Goal: Task Accomplishment & Management: Manage account settings

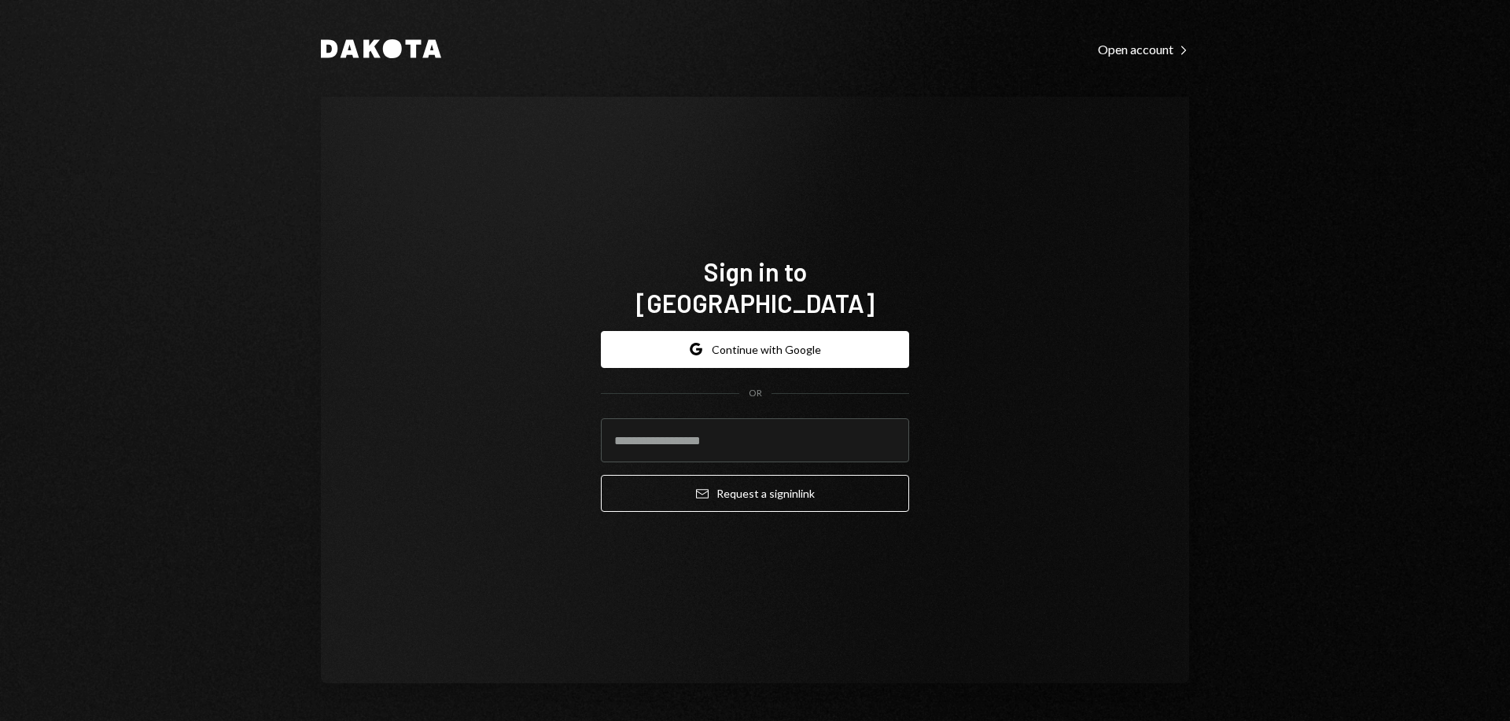
click at [744, 429] on input "email" at bounding box center [755, 440] width 308 height 44
type input "**********"
click at [828, 482] on button "Email Request a sign in link" at bounding box center [755, 493] width 308 height 37
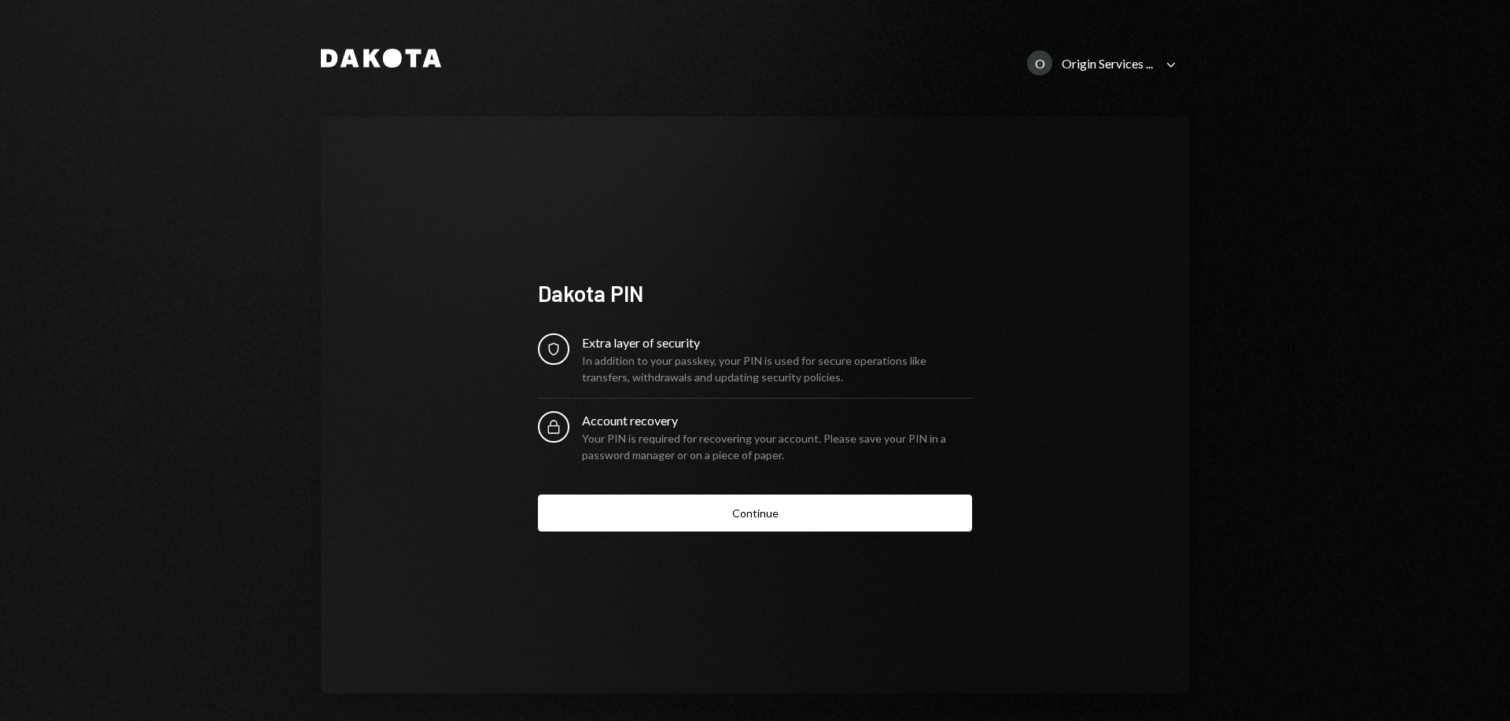
click at [815, 510] on button "Continue" at bounding box center [755, 513] width 434 height 37
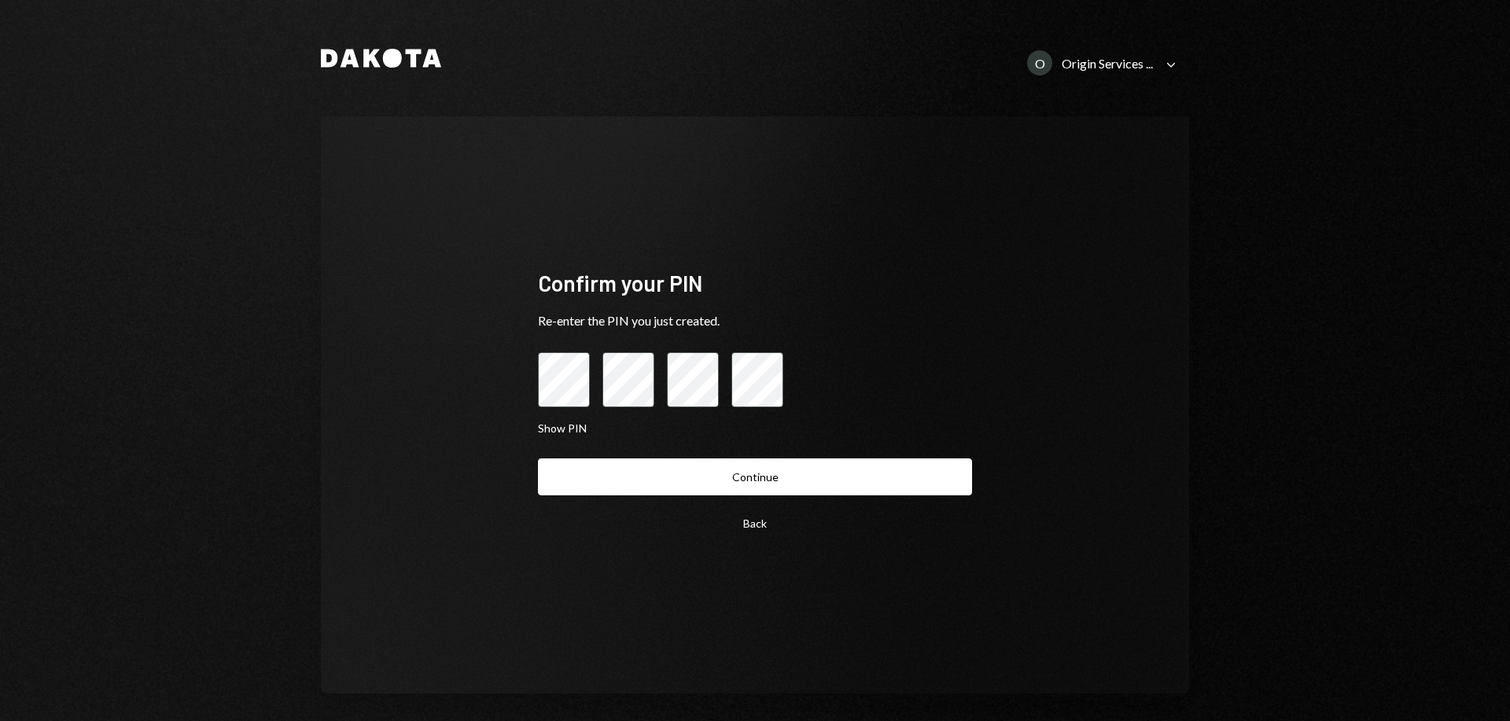
click at [723, 477] on button "Continue" at bounding box center [755, 476] width 434 height 37
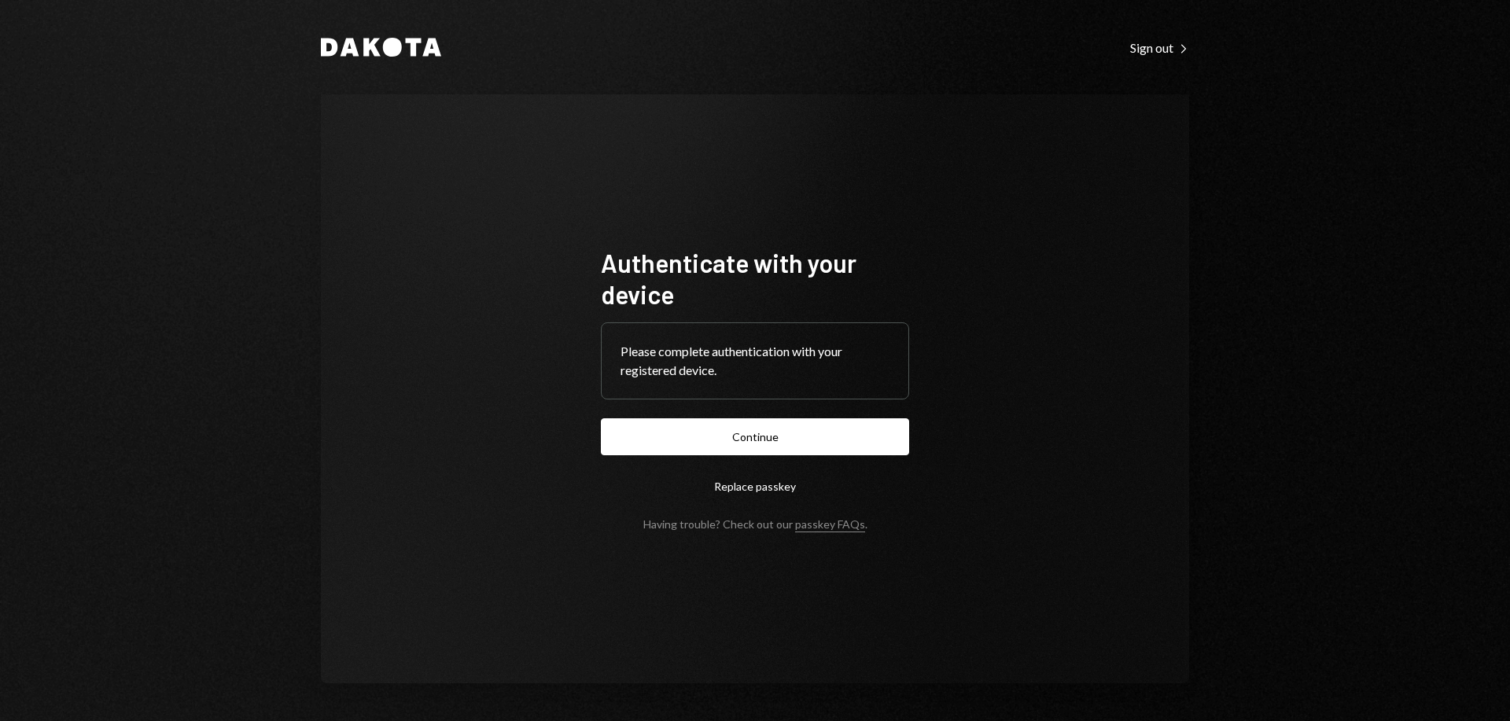
click at [810, 440] on button "Continue" at bounding box center [755, 436] width 308 height 37
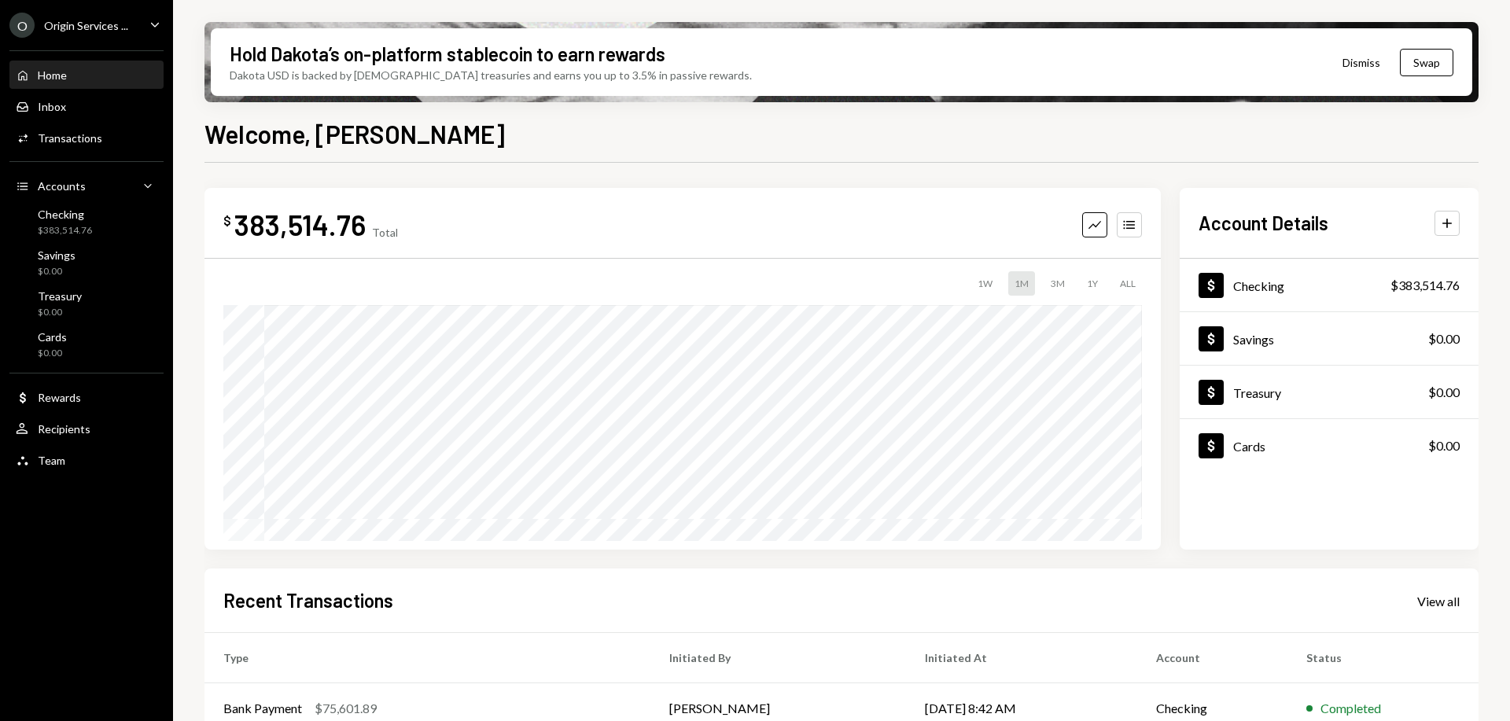
click at [83, 145] on div "Activities Transactions" at bounding box center [59, 138] width 86 height 14
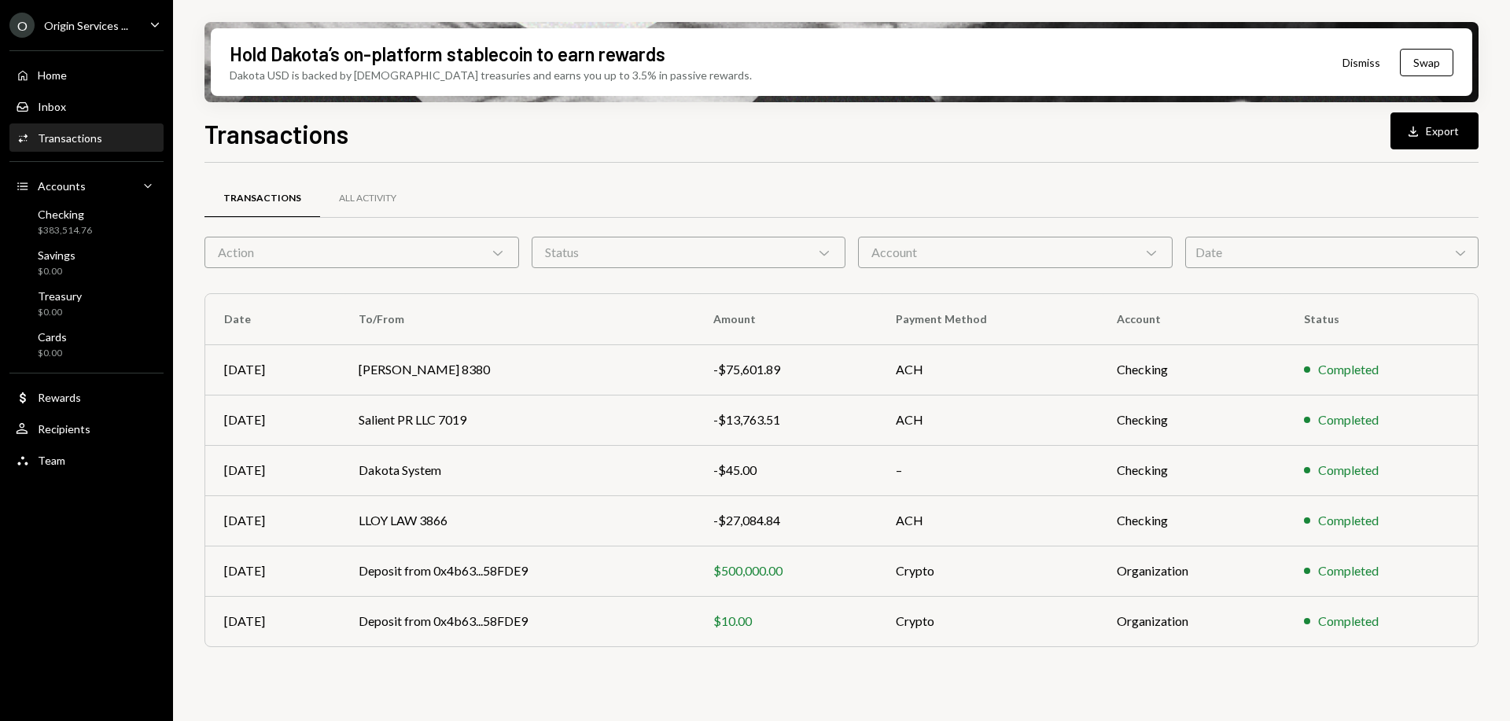
click at [1413, 134] on icon "Download" at bounding box center [1413, 131] width 16 height 16
click at [354, 206] on div "All Activity" at bounding box center [367, 199] width 95 height 38
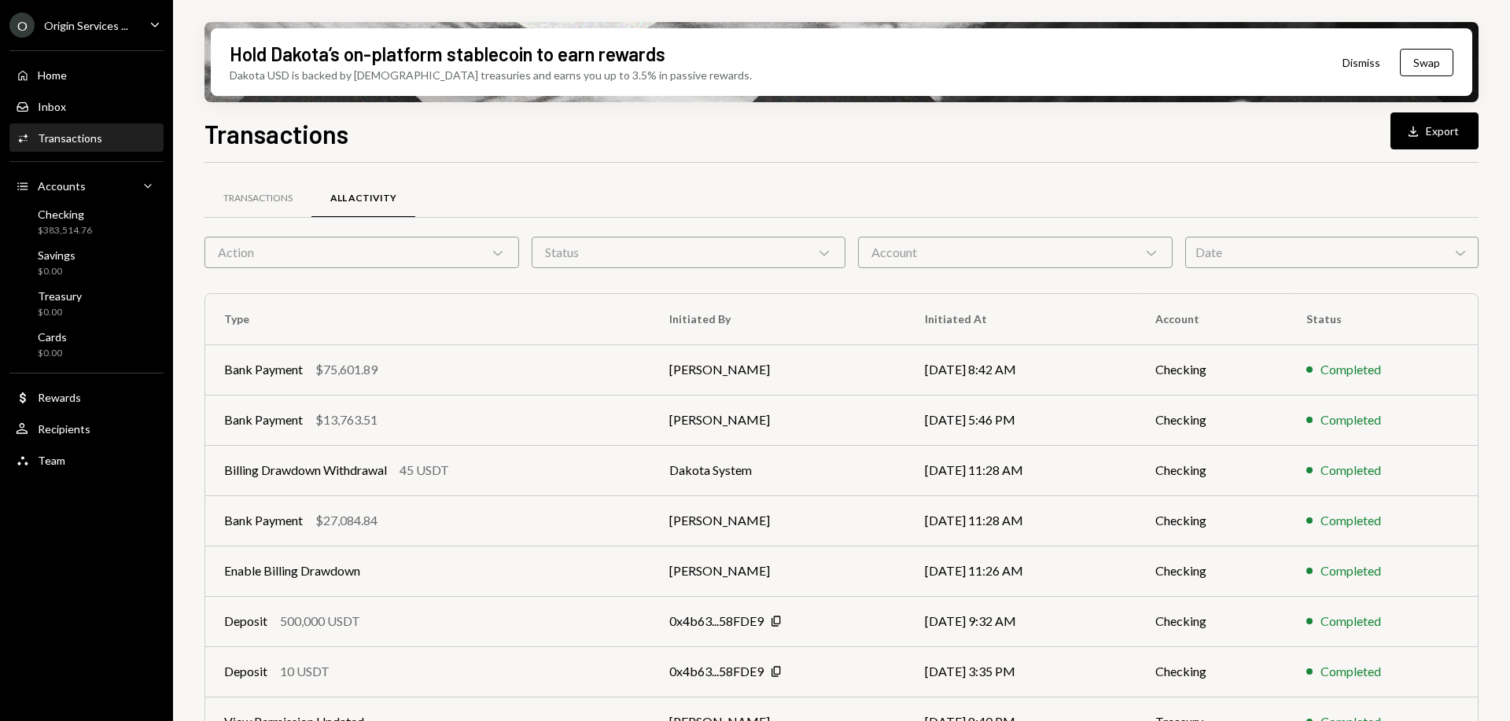
click at [1411, 142] on button "Download Export" at bounding box center [1434, 130] width 88 height 37
click at [1211, 246] on div "Date Chevron Down" at bounding box center [1331, 252] width 293 height 31
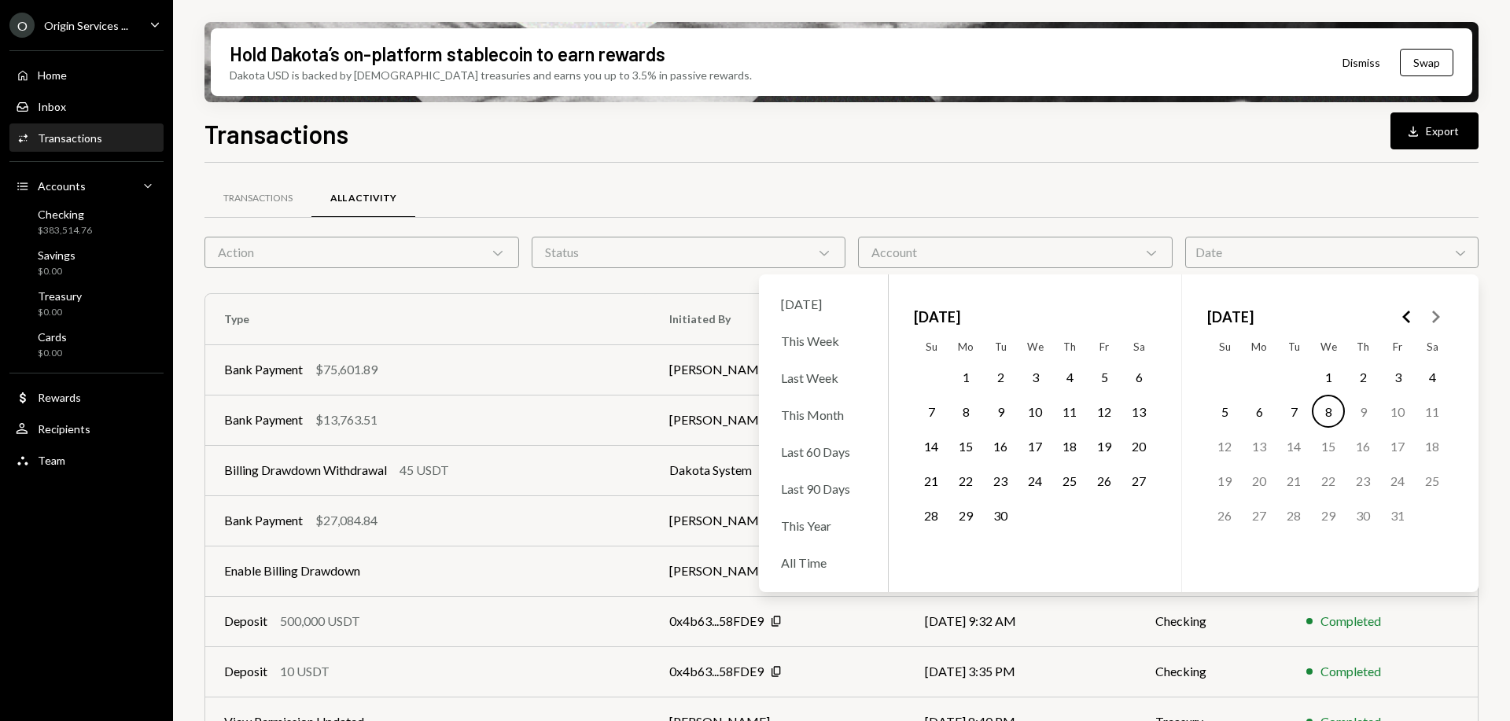
click at [814, 535] on div "This Year" at bounding box center [823, 526] width 104 height 34
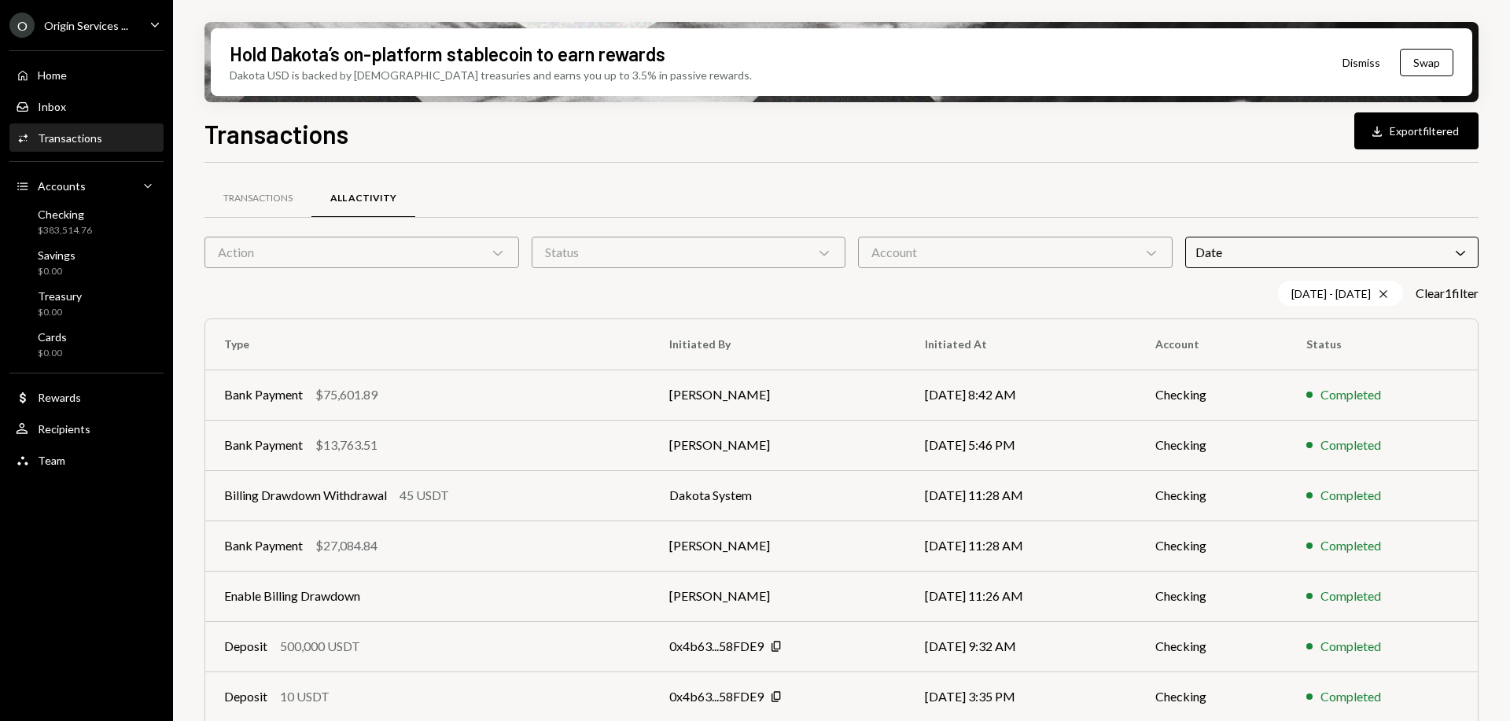
click at [1118, 189] on div "Transactions All Activity" at bounding box center [841, 198] width 1274 height 40
click at [72, 216] on div "Checking" at bounding box center [65, 214] width 54 height 13
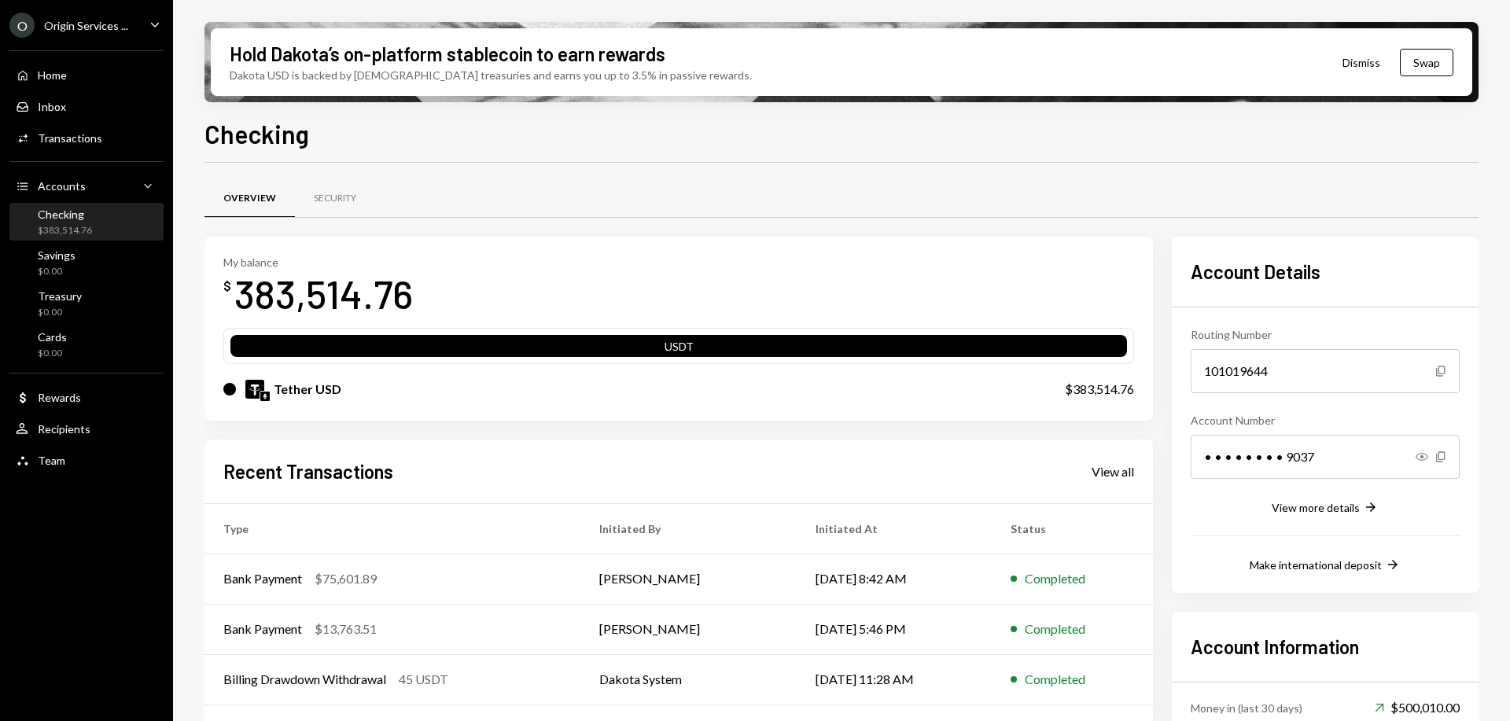
click at [75, 262] on div "Savings $0.00" at bounding box center [87, 263] width 142 height 30
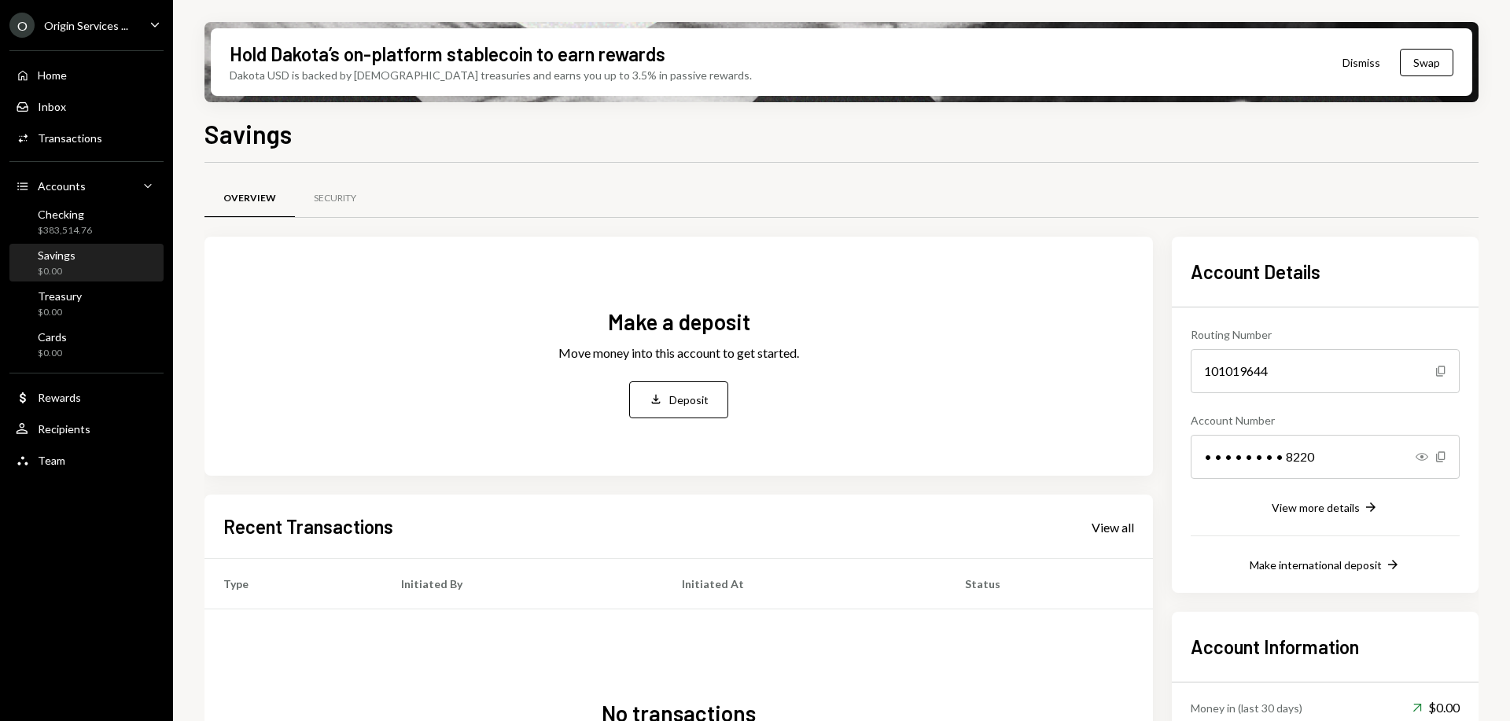
click at [92, 133] on div "Transactions" at bounding box center [70, 137] width 64 height 13
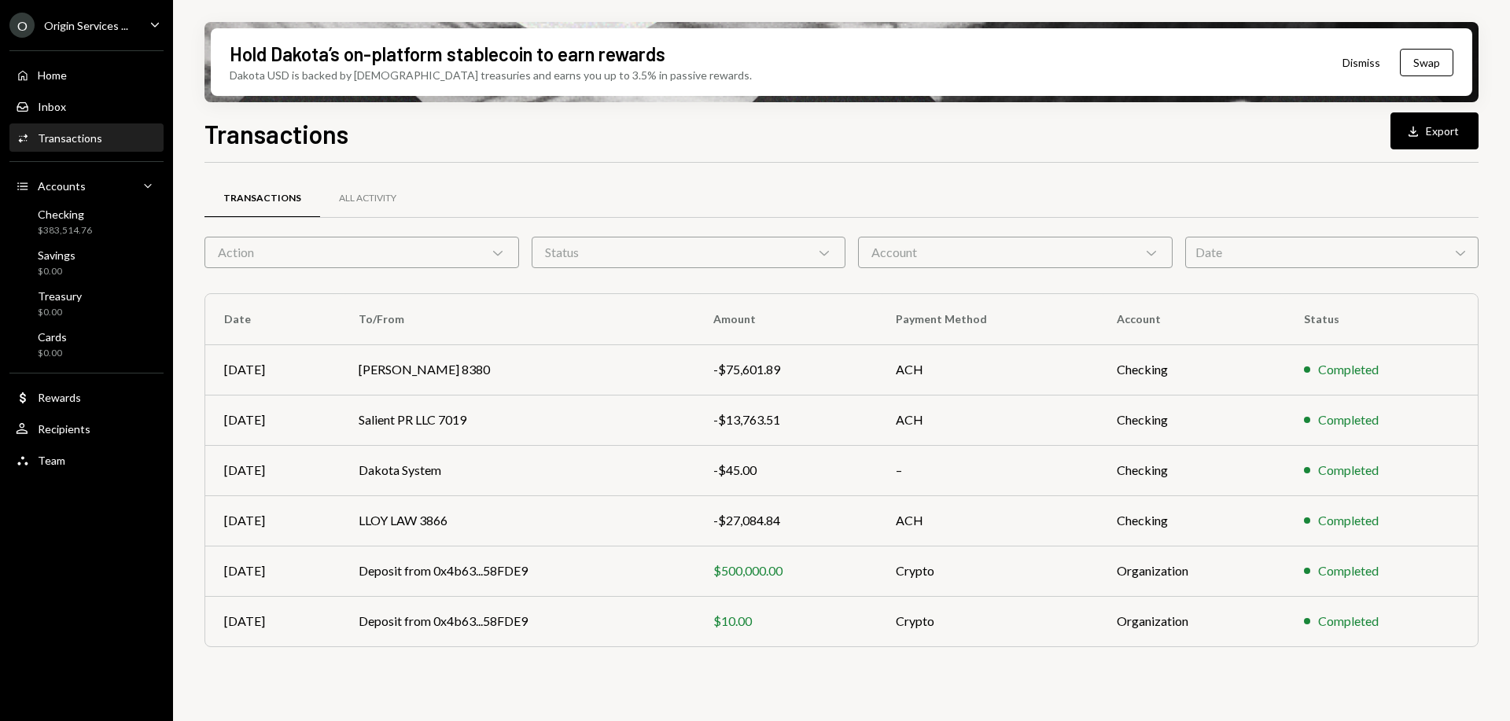
click at [154, 24] on icon "Caret Down" at bounding box center [154, 24] width 17 height 17
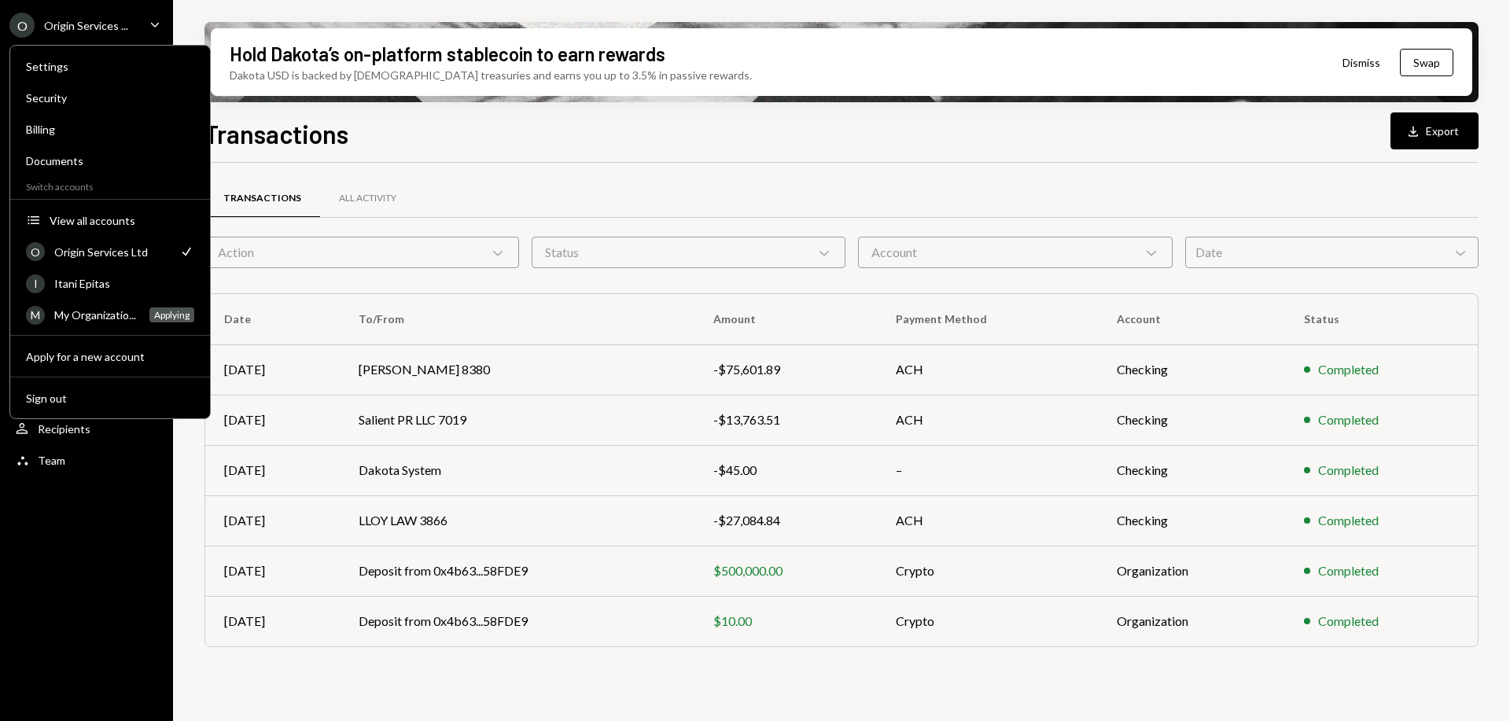
click at [95, 285] on div "Itani Epitas" at bounding box center [124, 283] width 140 height 13
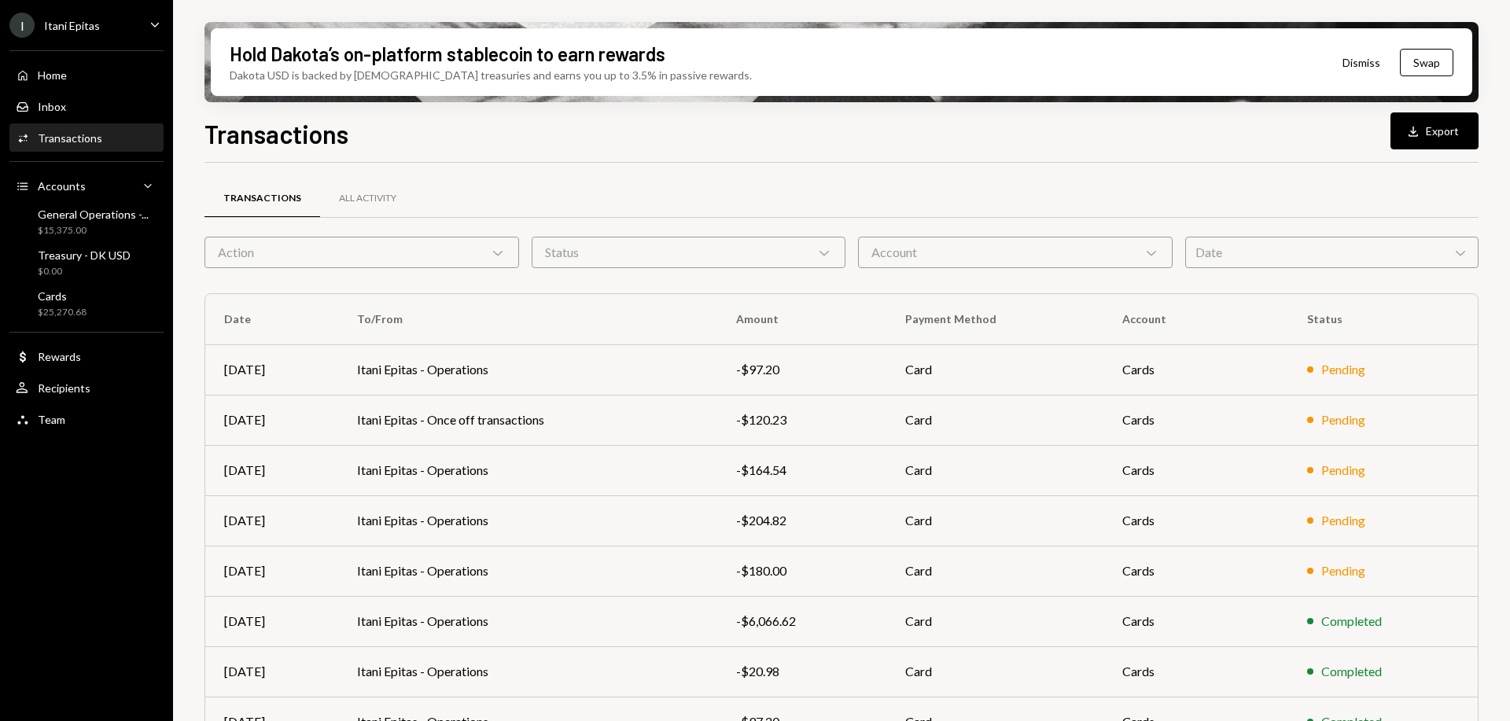
click at [348, 201] on div "All Activity" at bounding box center [367, 198] width 57 height 13
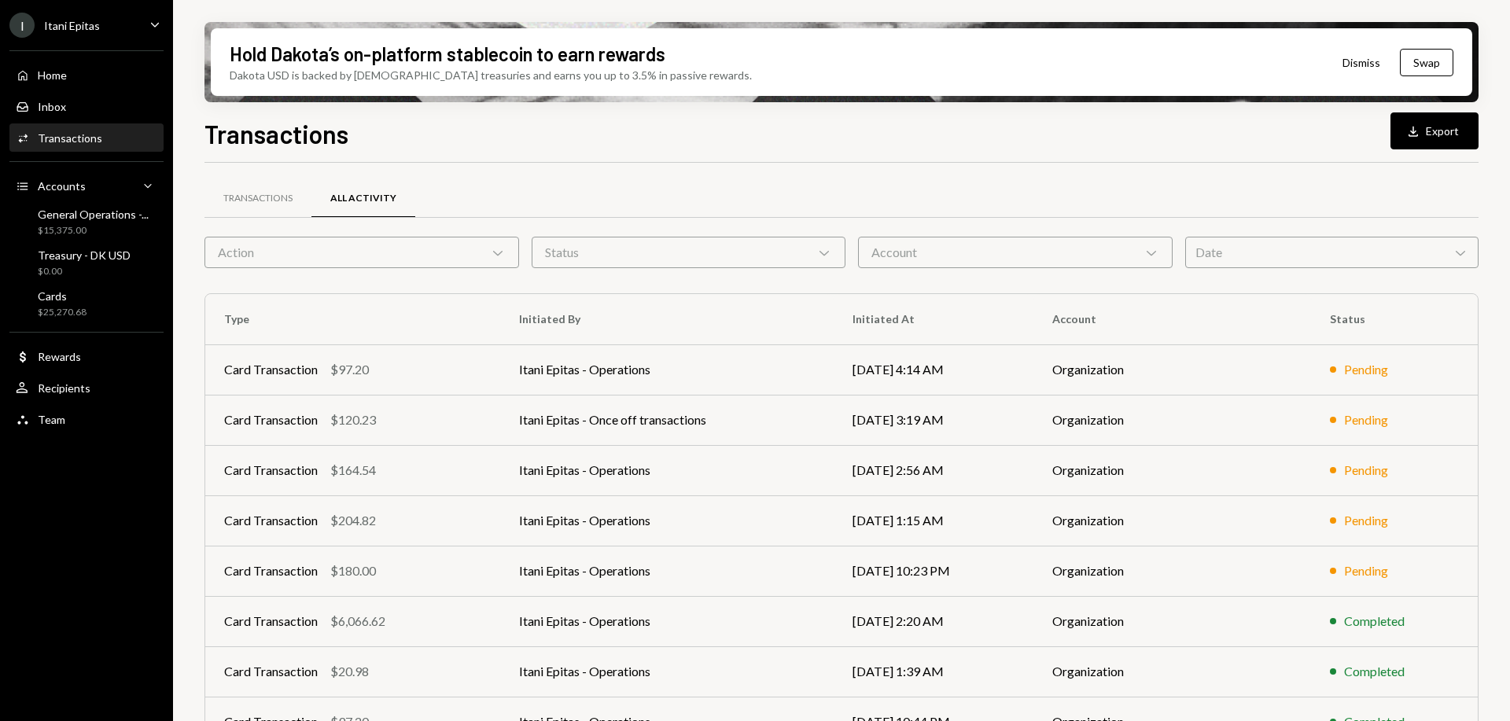
click at [1404, 145] on button "Download Export" at bounding box center [1434, 130] width 88 height 37
click at [61, 74] on div "Home" at bounding box center [52, 74] width 29 height 13
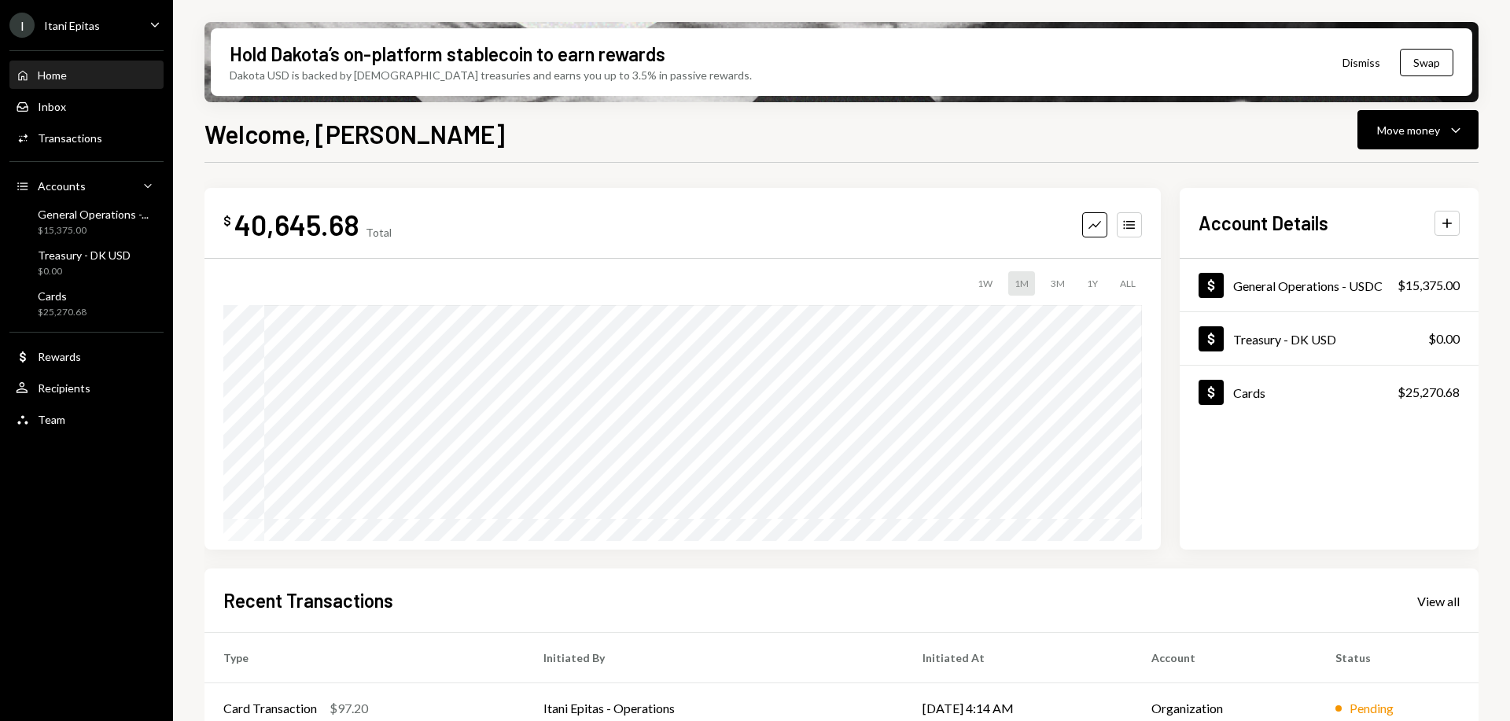
click at [84, 289] on div "Cards $25,270.68" at bounding box center [87, 304] width 142 height 36
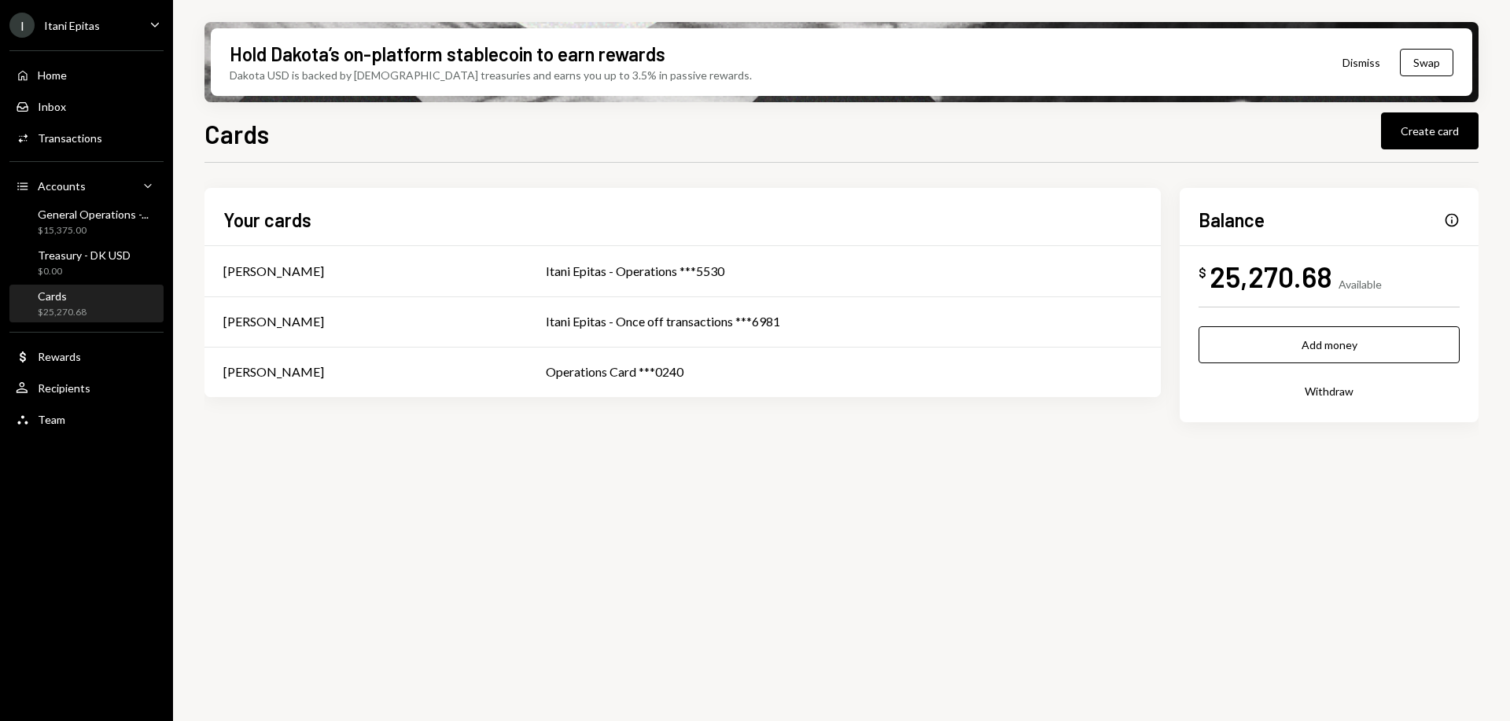
click at [86, 259] on div "Treasury - DK USD" at bounding box center [84, 254] width 93 height 13
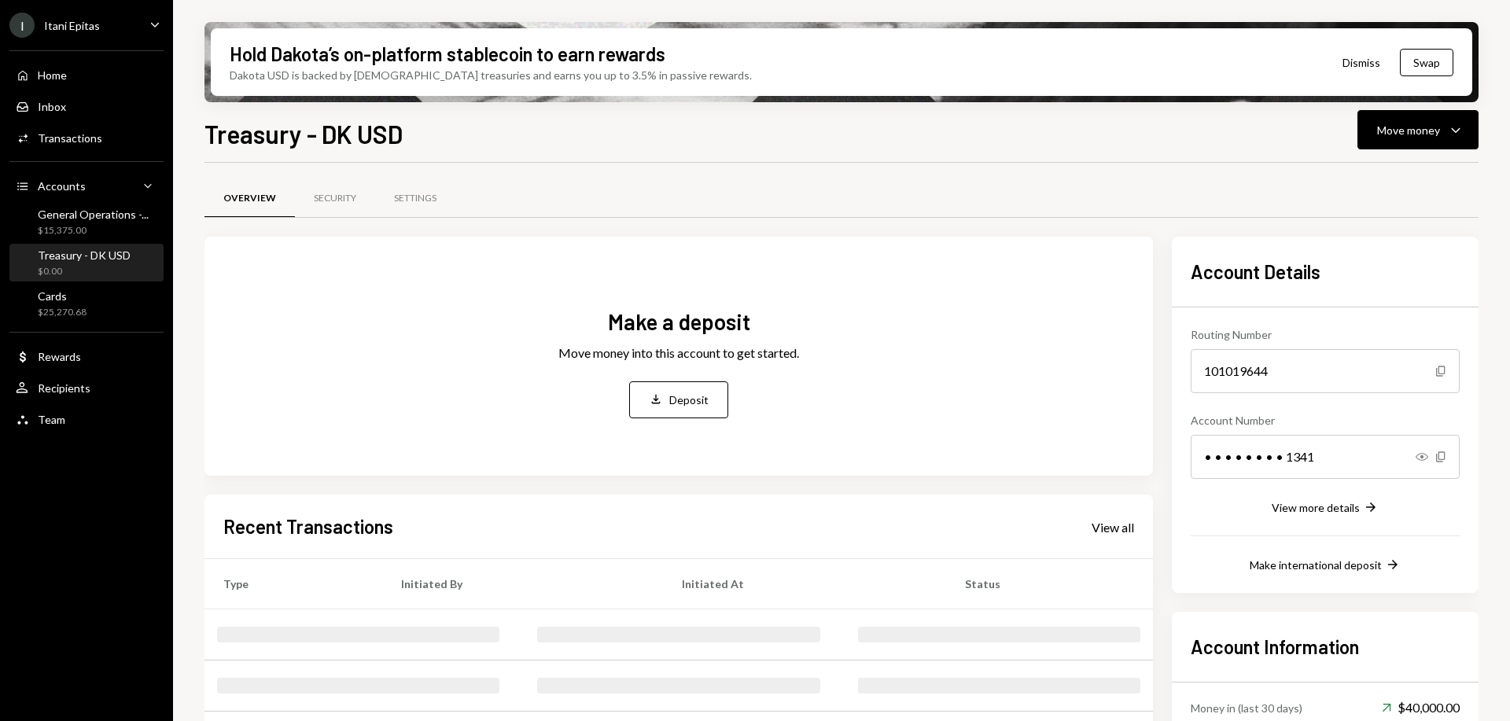
click at [93, 142] on div "Transactions" at bounding box center [70, 137] width 64 height 13
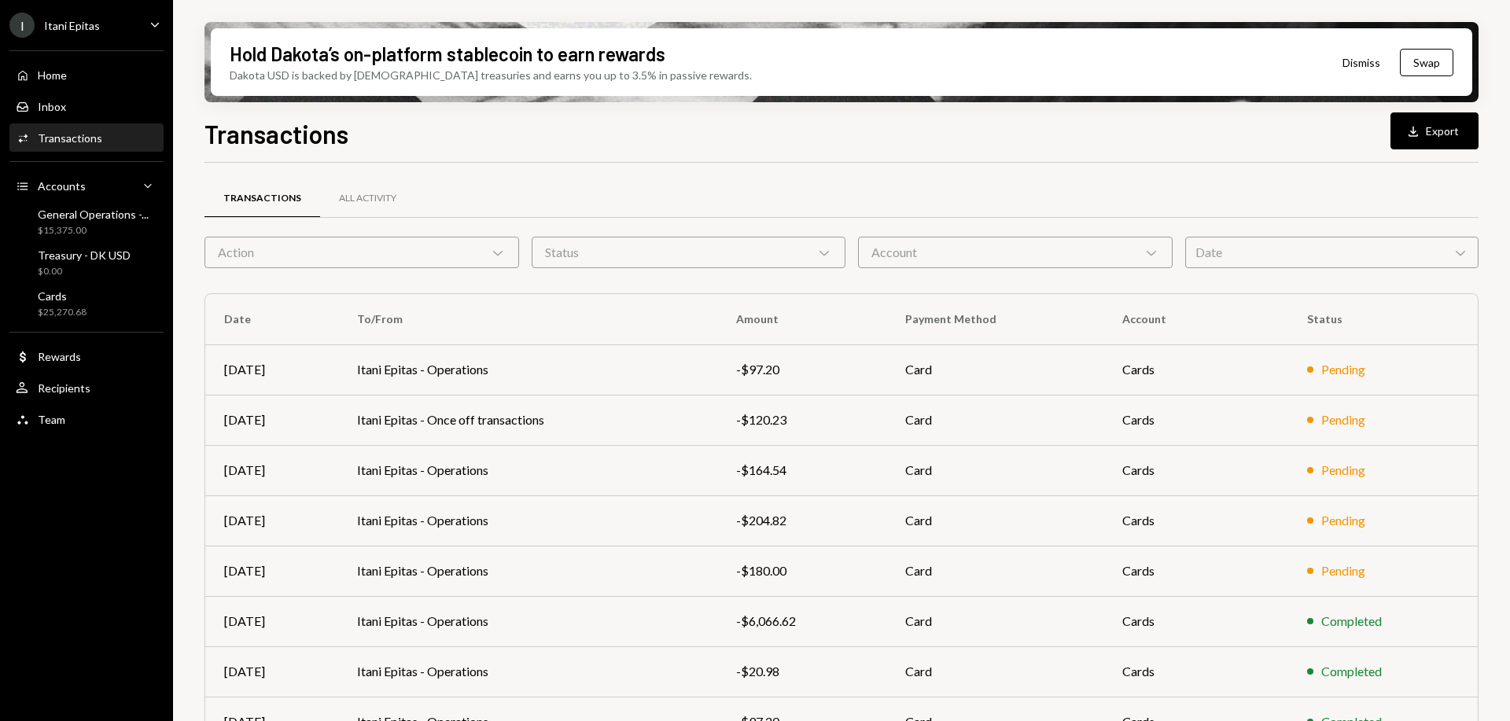
click at [380, 187] on div "All Activity" at bounding box center [367, 199] width 95 height 38
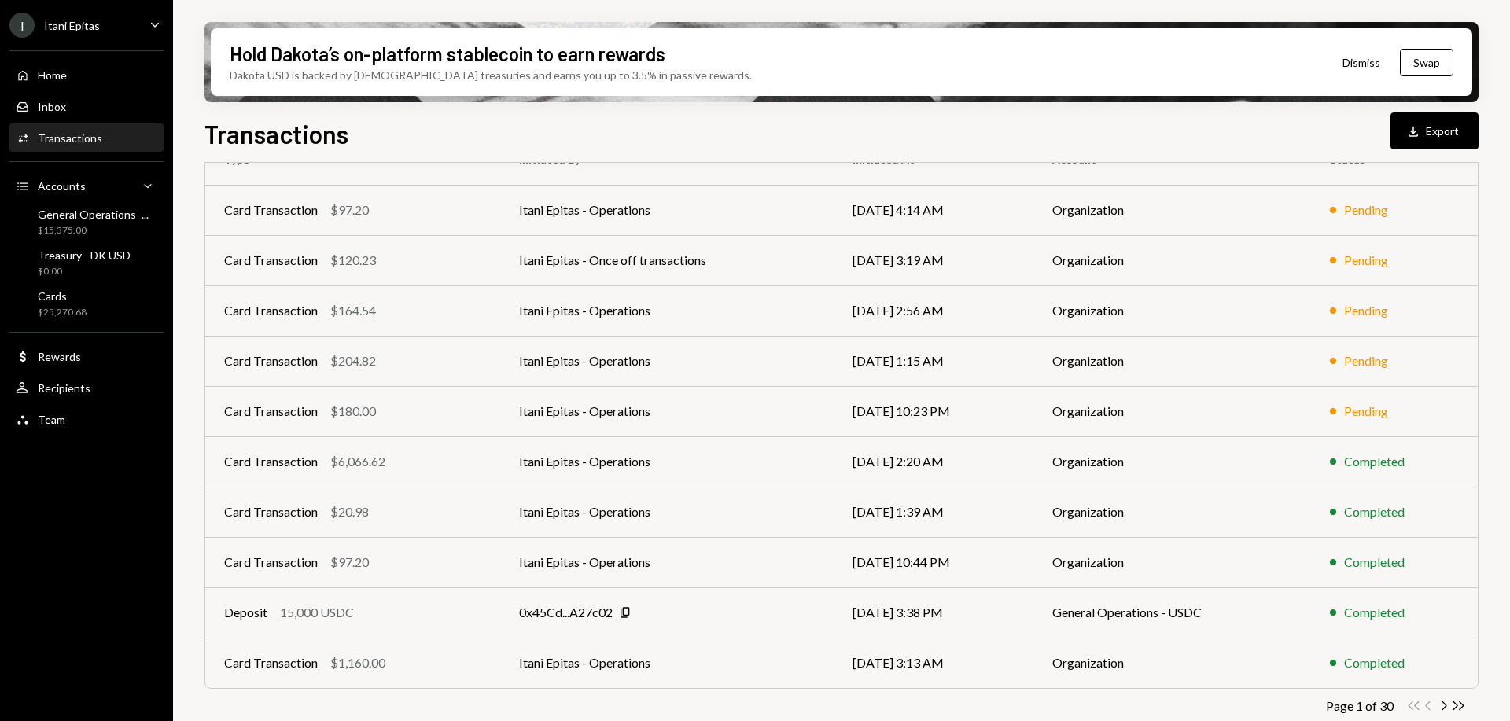
scroll to position [175, 0]
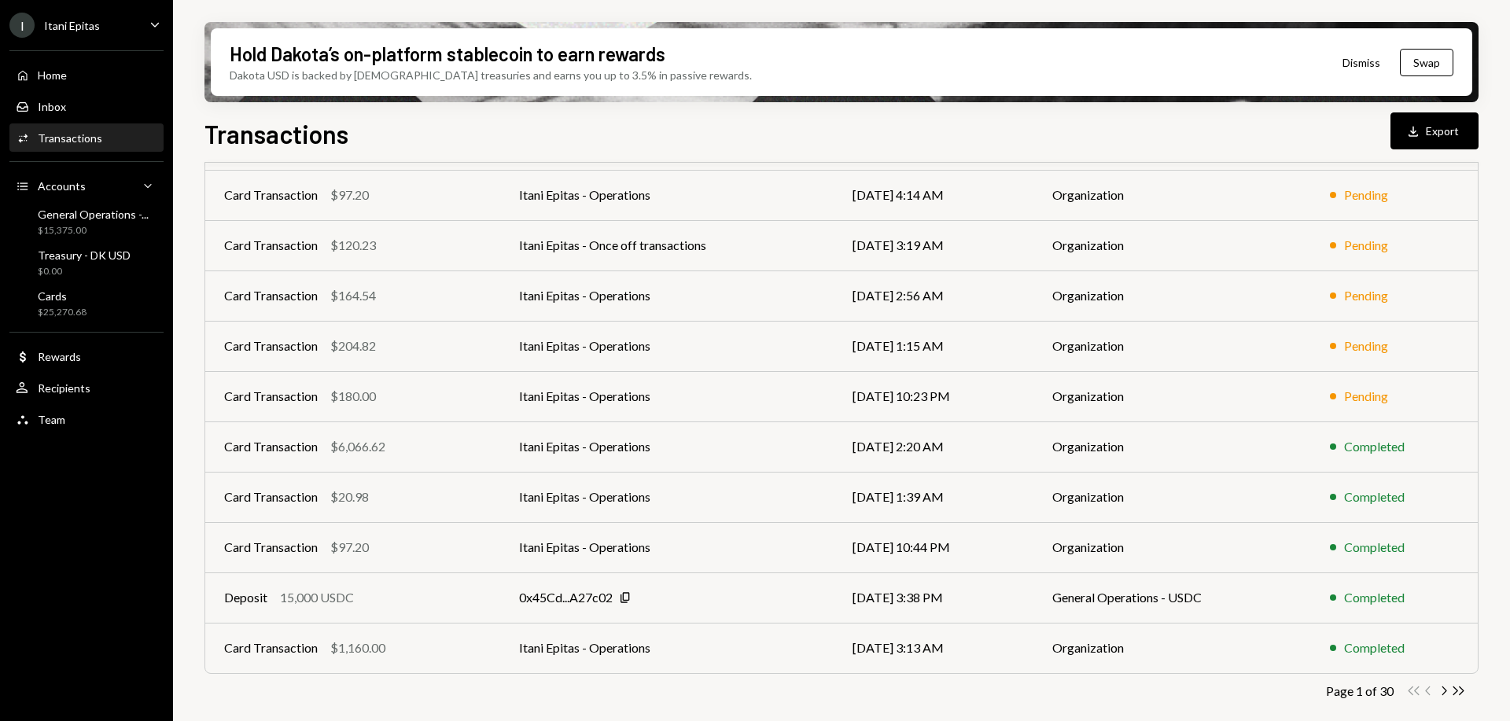
click at [1442, 690] on icon "Chevron Right" at bounding box center [1443, 690] width 15 height 15
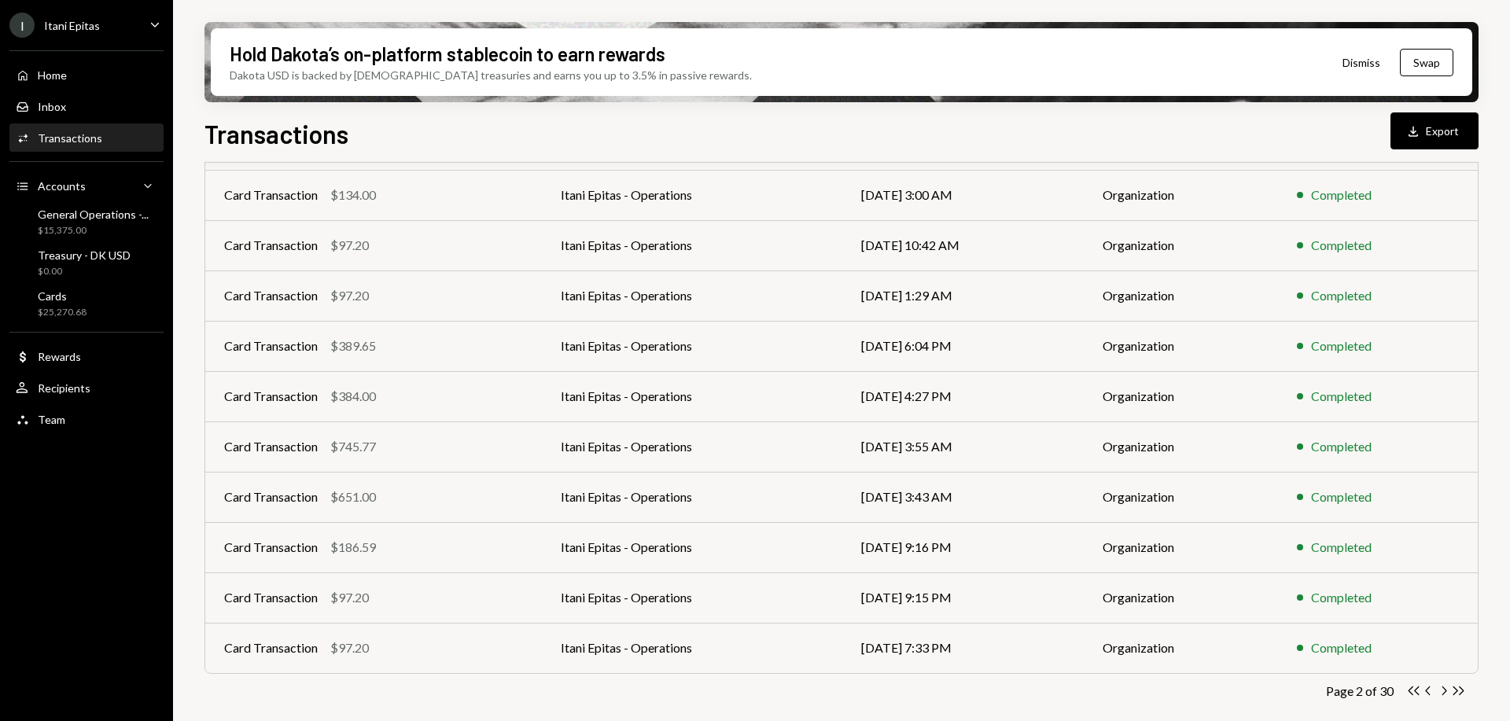
click at [1447, 688] on icon "Chevron Right" at bounding box center [1443, 690] width 15 height 15
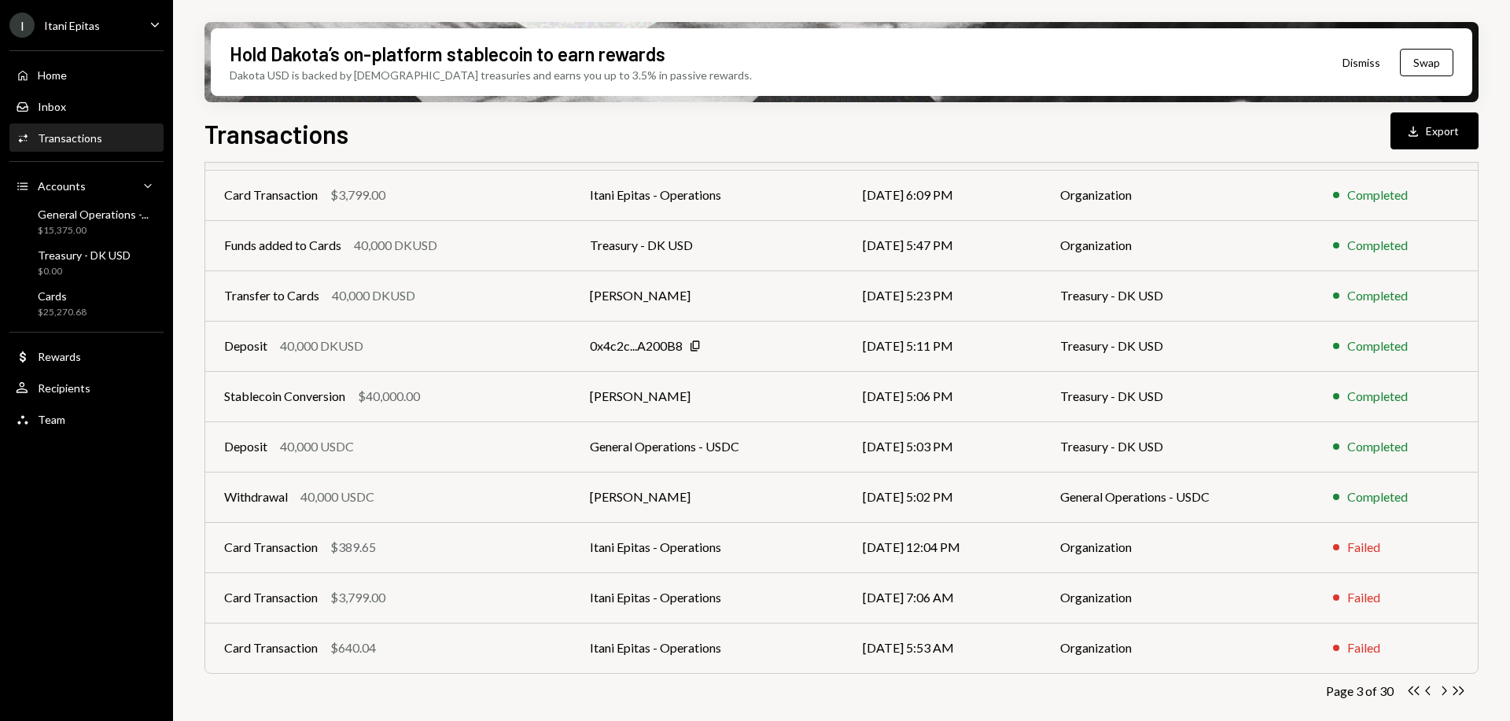
click at [1440, 688] on icon "Chevron Right" at bounding box center [1443, 690] width 15 height 15
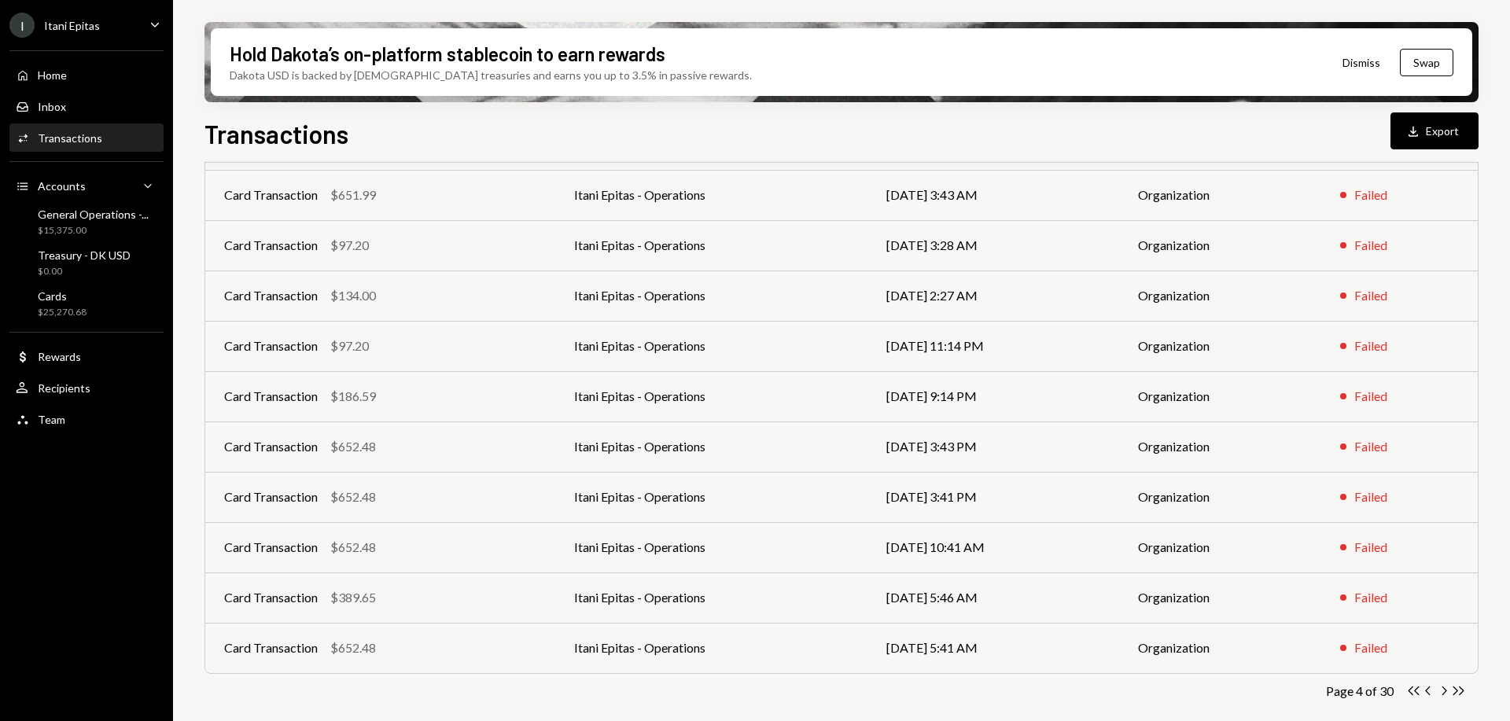
click at [1441, 689] on icon "Chevron Right" at bounding box center [1443, 690] width 15 height 15
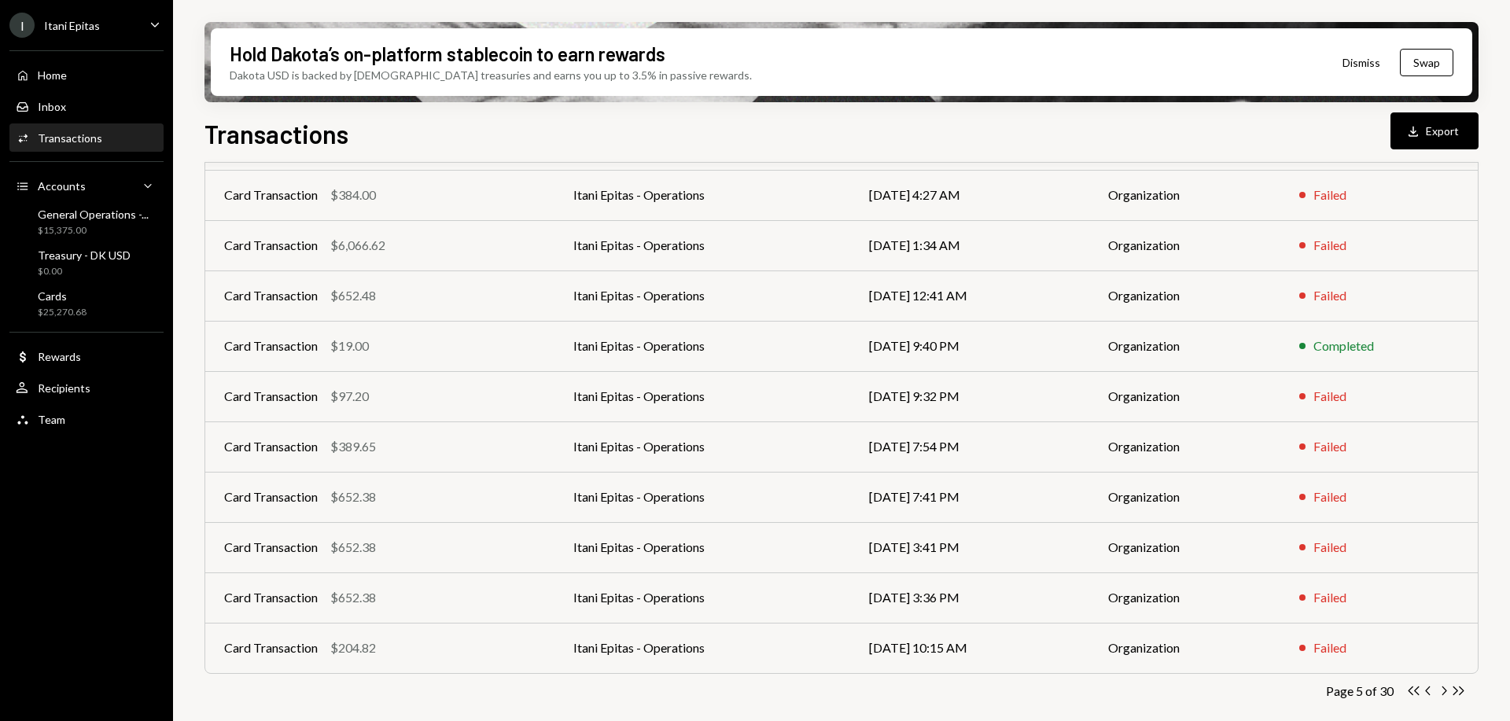
click at [1442, 686] on icon "Chevron Right" at bounding box center [1443, 690] width 15 height 15
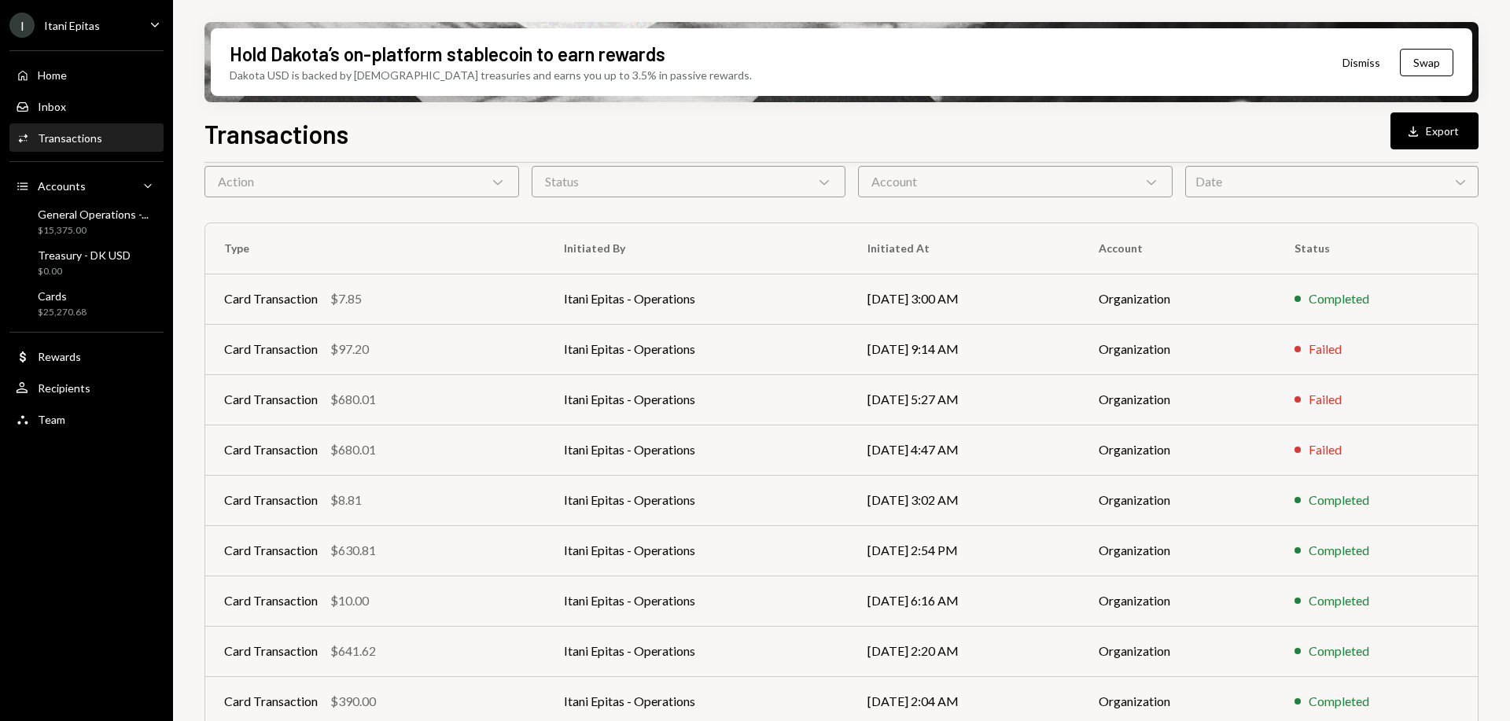
scroll to position [0, 0]
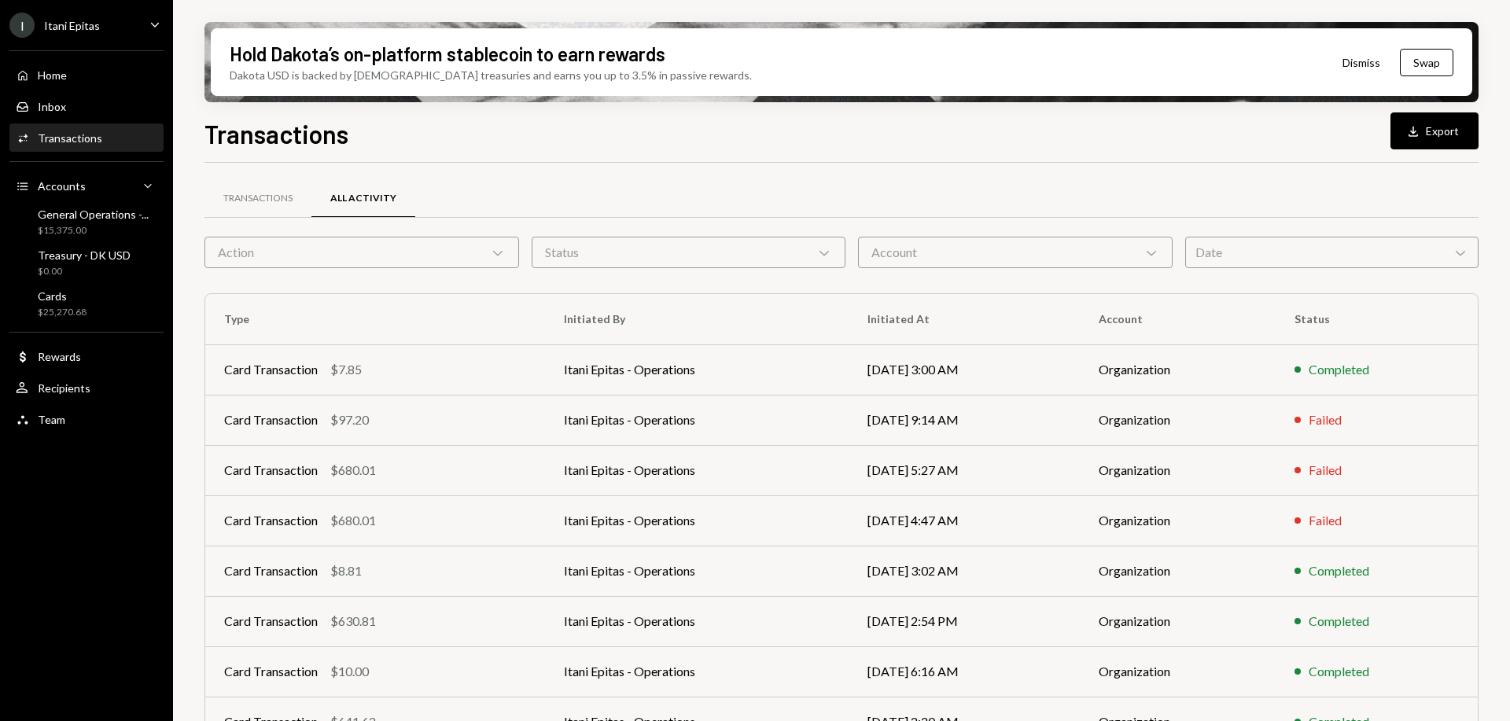
click at [970, 248] on div "Account Chevron Down" at bounding box center [1015, 252] width 315 height 31
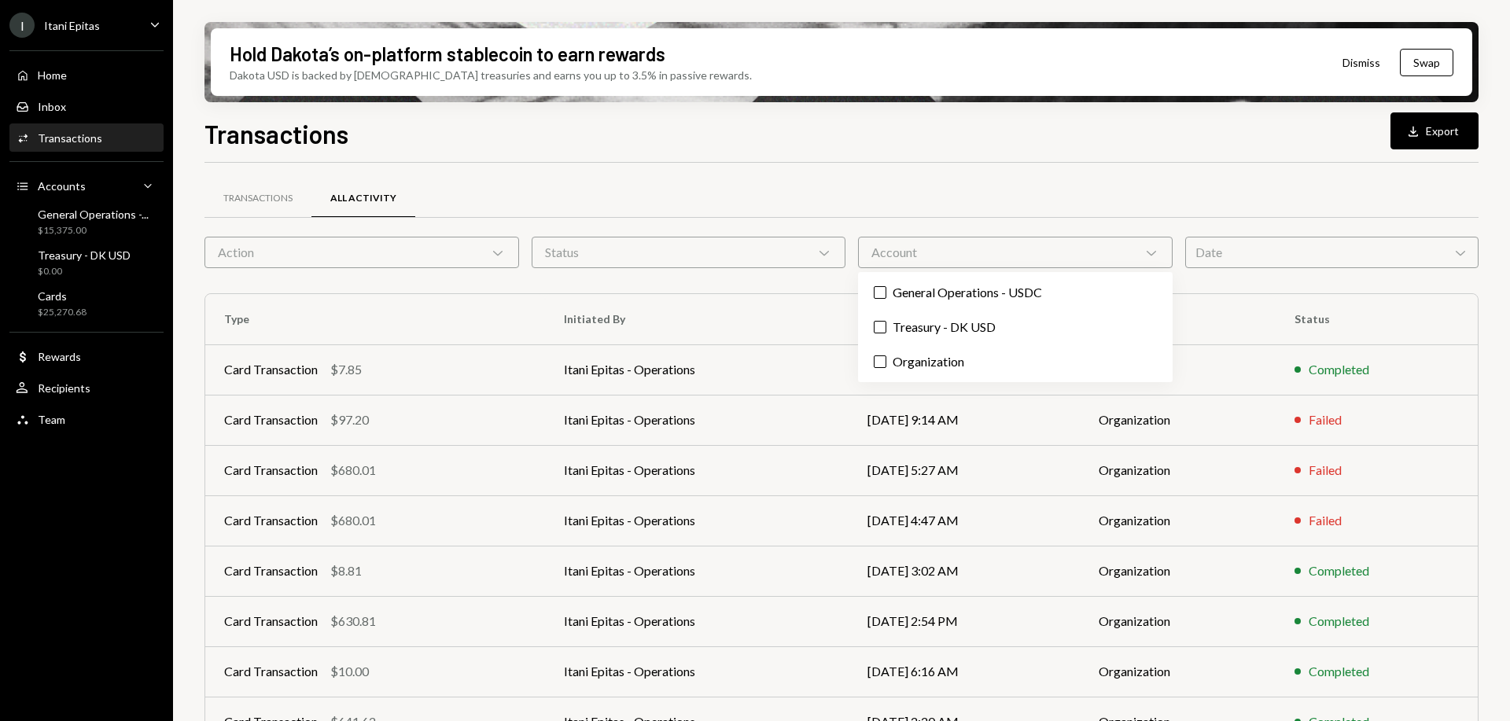
click at [965, 289] on label "General Operations - USDC" at bounding box center [1015, 292] width 302 height 28
click at [886, 289] on button "General Operations - USDC" at bounding box center [880, 292] width 13 height 13
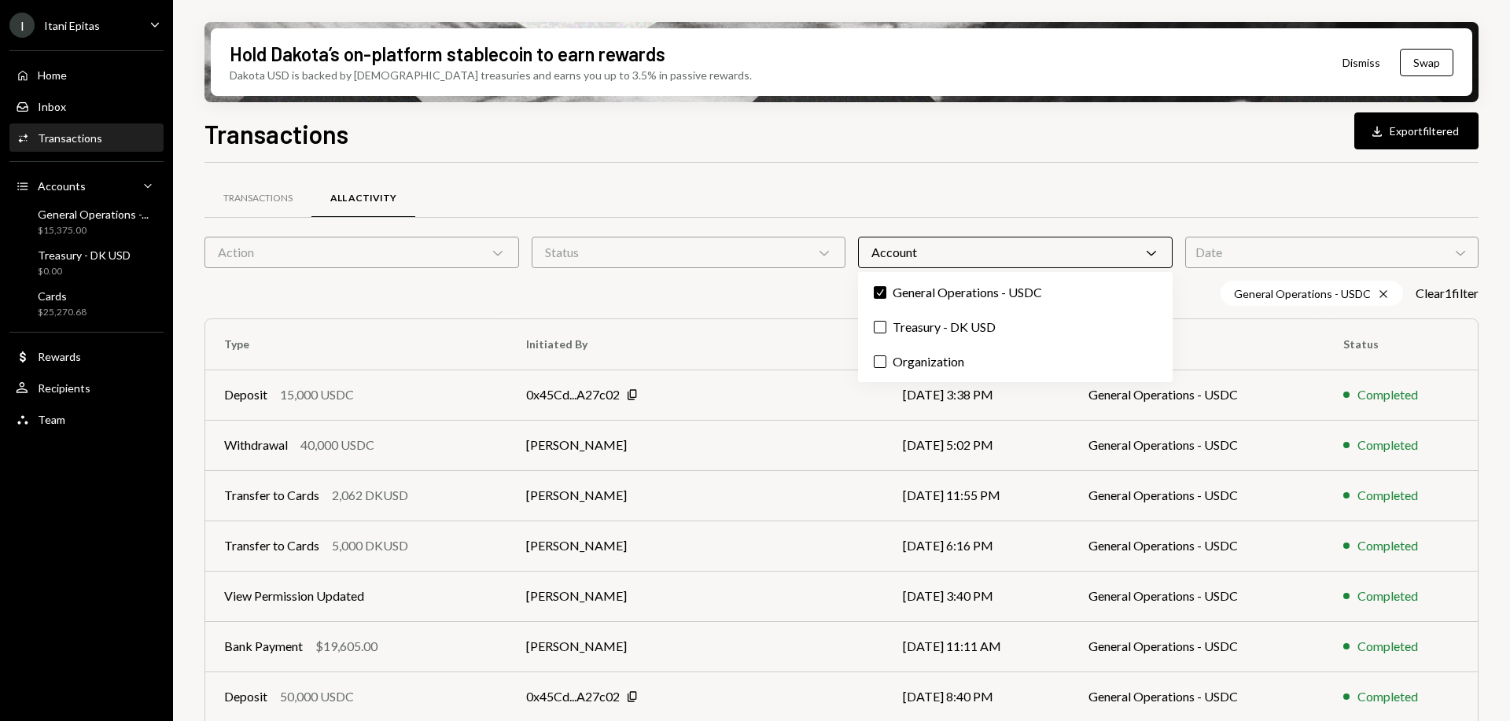
click at [962, 295] on label "Check General Operations - USDC" at bounding box center [1015, 292] width 302 height 28
click at [886, 295] on button "Check" at bounding box center [880, 292] width 13 height 13
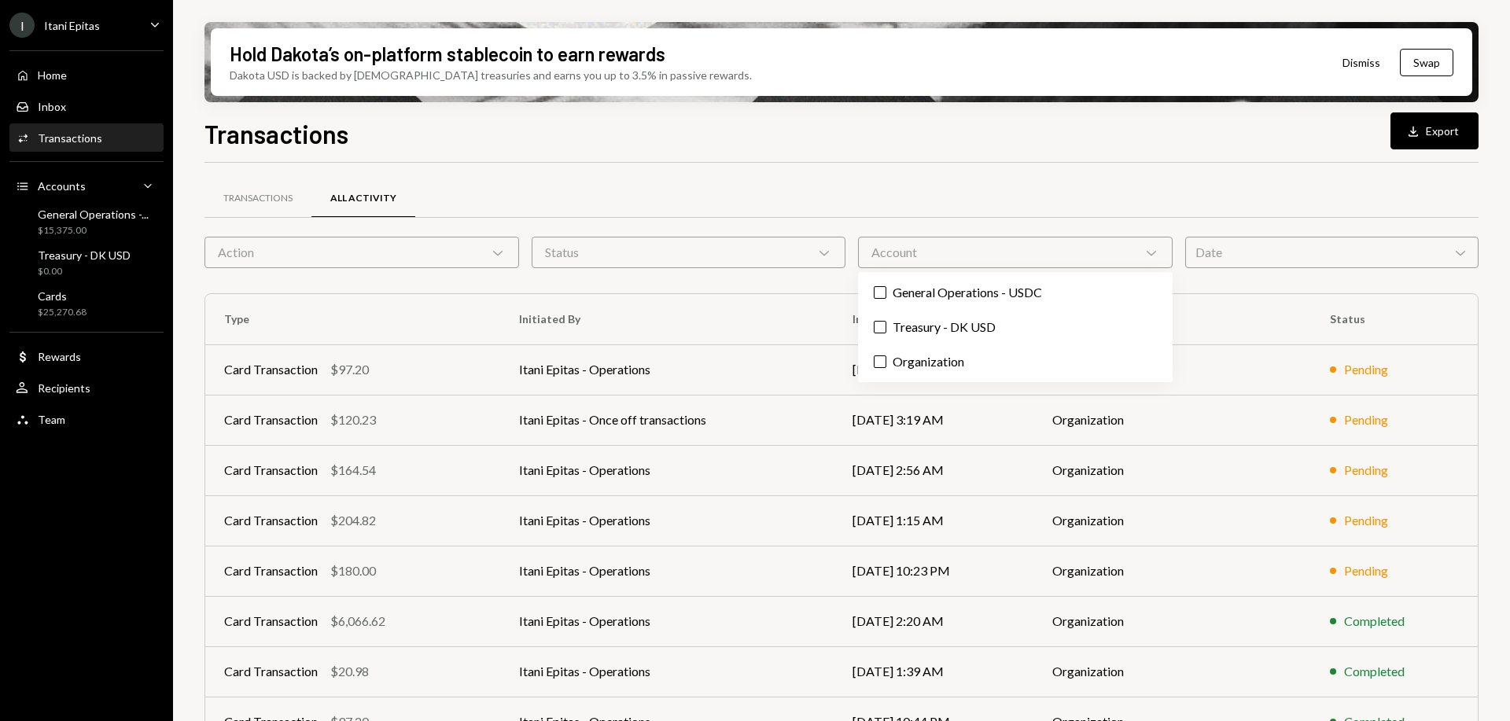
click at [956, 321] on label "Treasury - DK USD" at bounding box center [1015, 327] width 302 height 28
click at [886, 321] on button "Treasury - DK USD" at bounding box center [880, 327] width 13 height 13
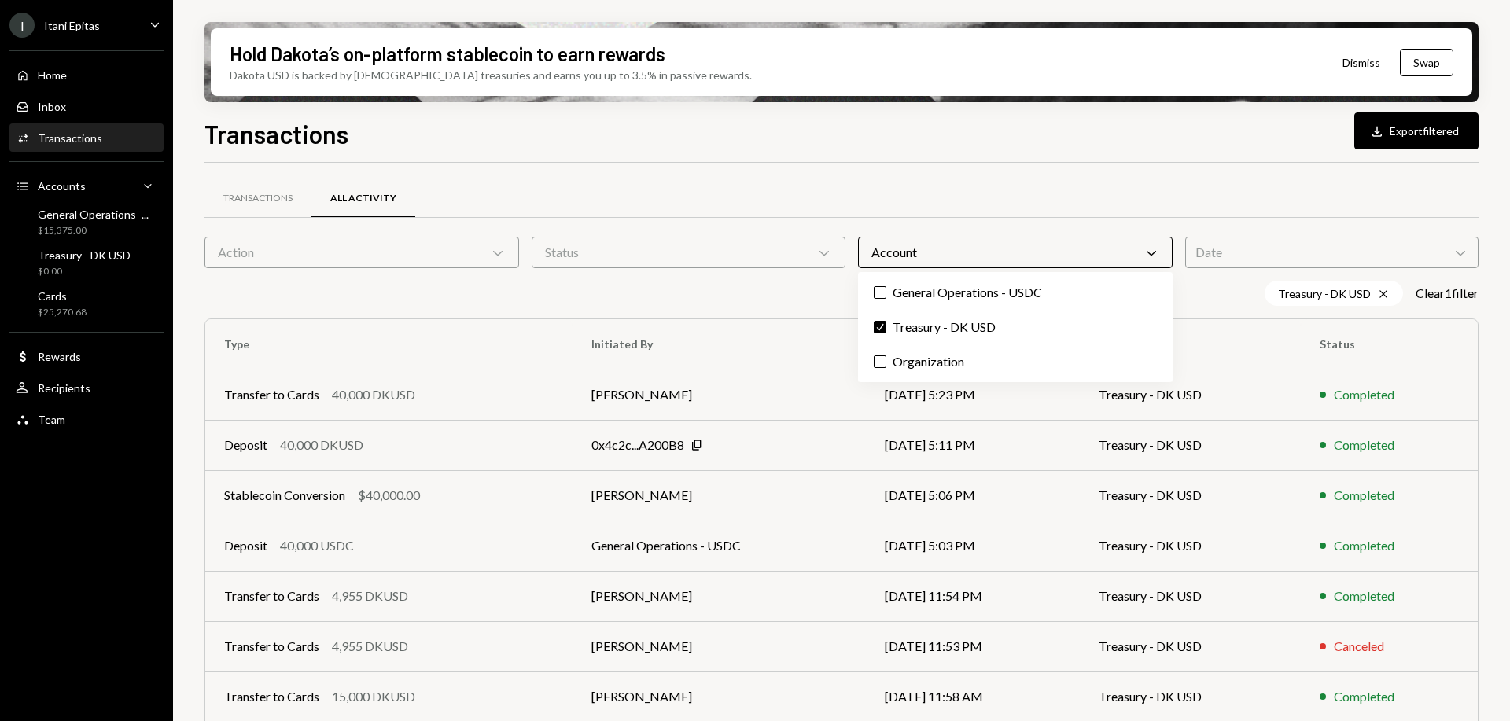
click at [956, 321] on label "Check Treasury - DK USD" at bounding box center [1015, 327] width 302 height 28
click at [886, 321] on button "Check" at bounding box center [880, 327] width 13 height 13
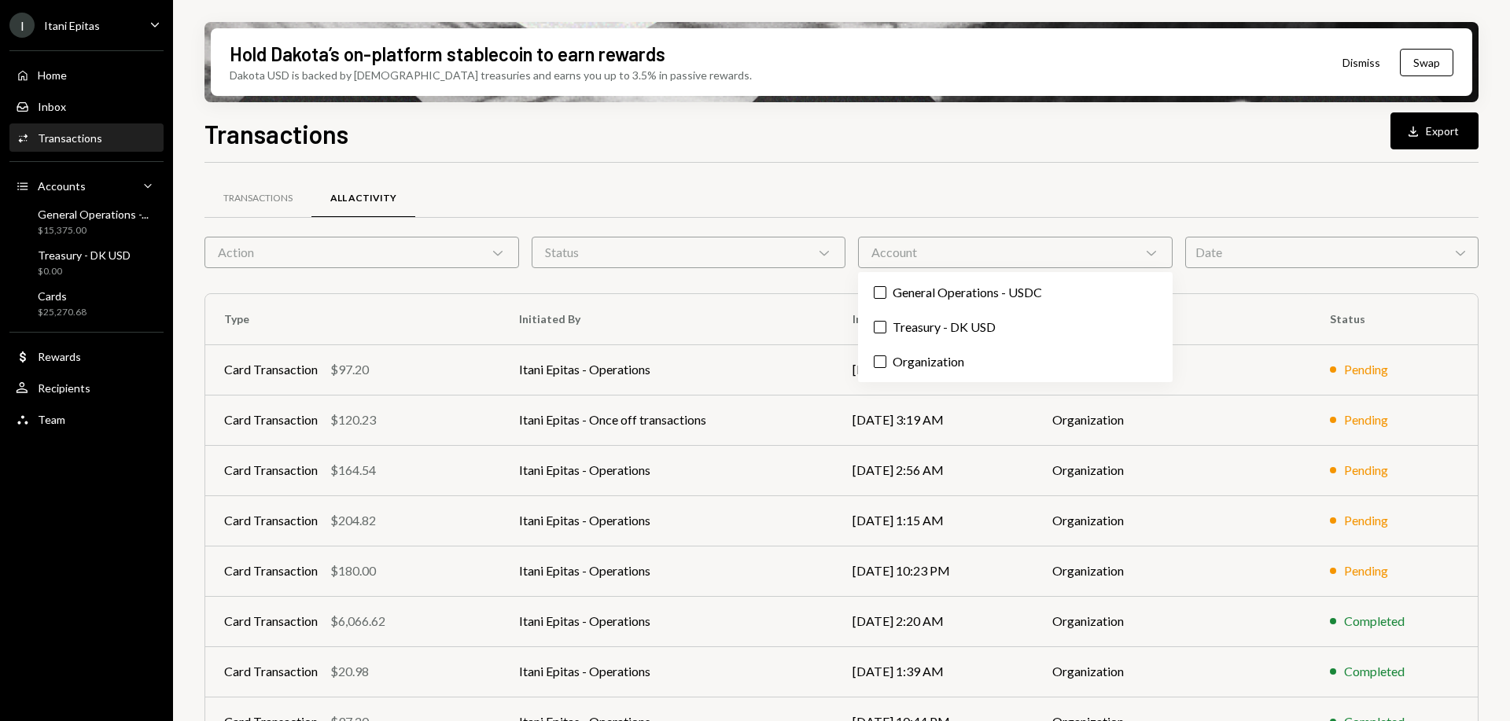
click at [950, 361] on label "Organization" at bounding box center [1015, 362] width 302 height 28
click at [886, 361] on button "Organization" at bounding box center [880, 361] width 13 height 13
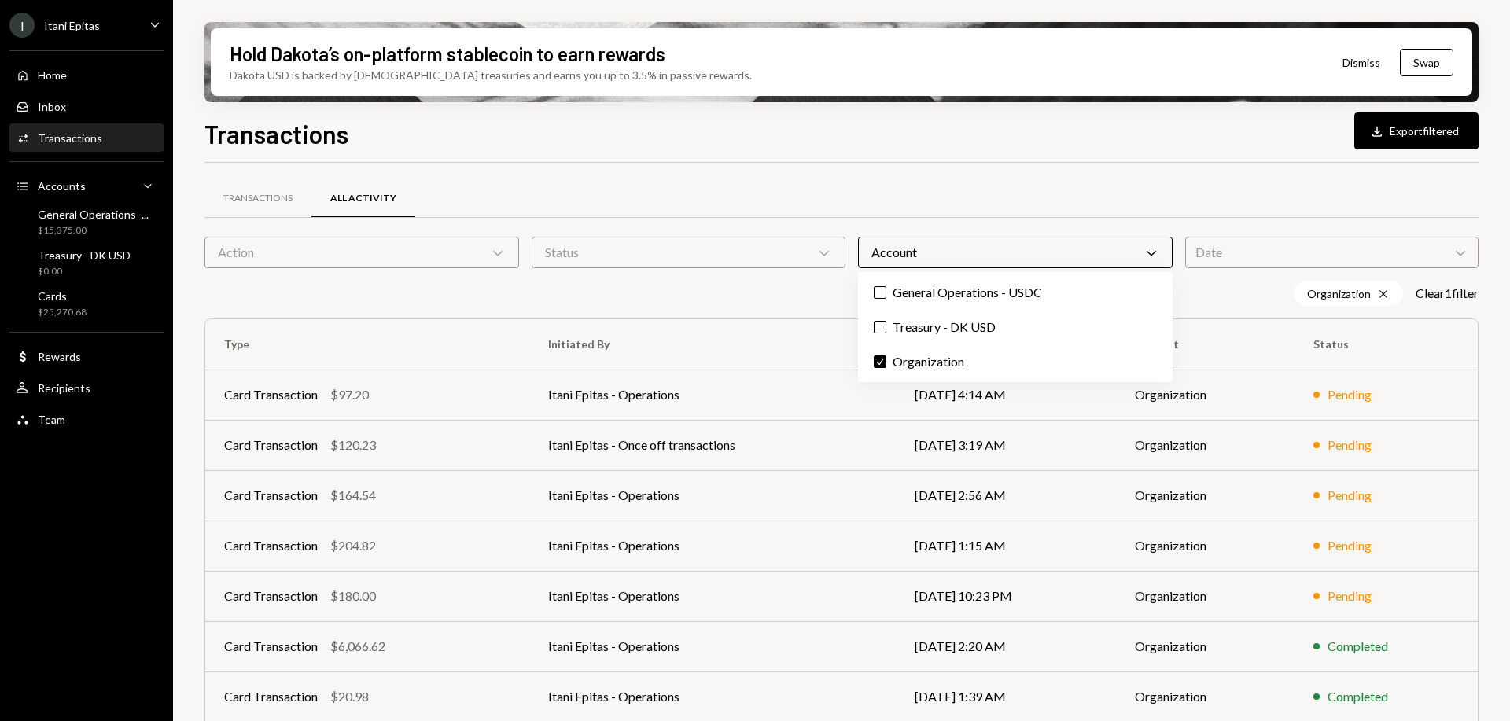
click at [1021, 187] on div "Transactions All Activity" at bounding box center [841, 198] width 1274 height 40
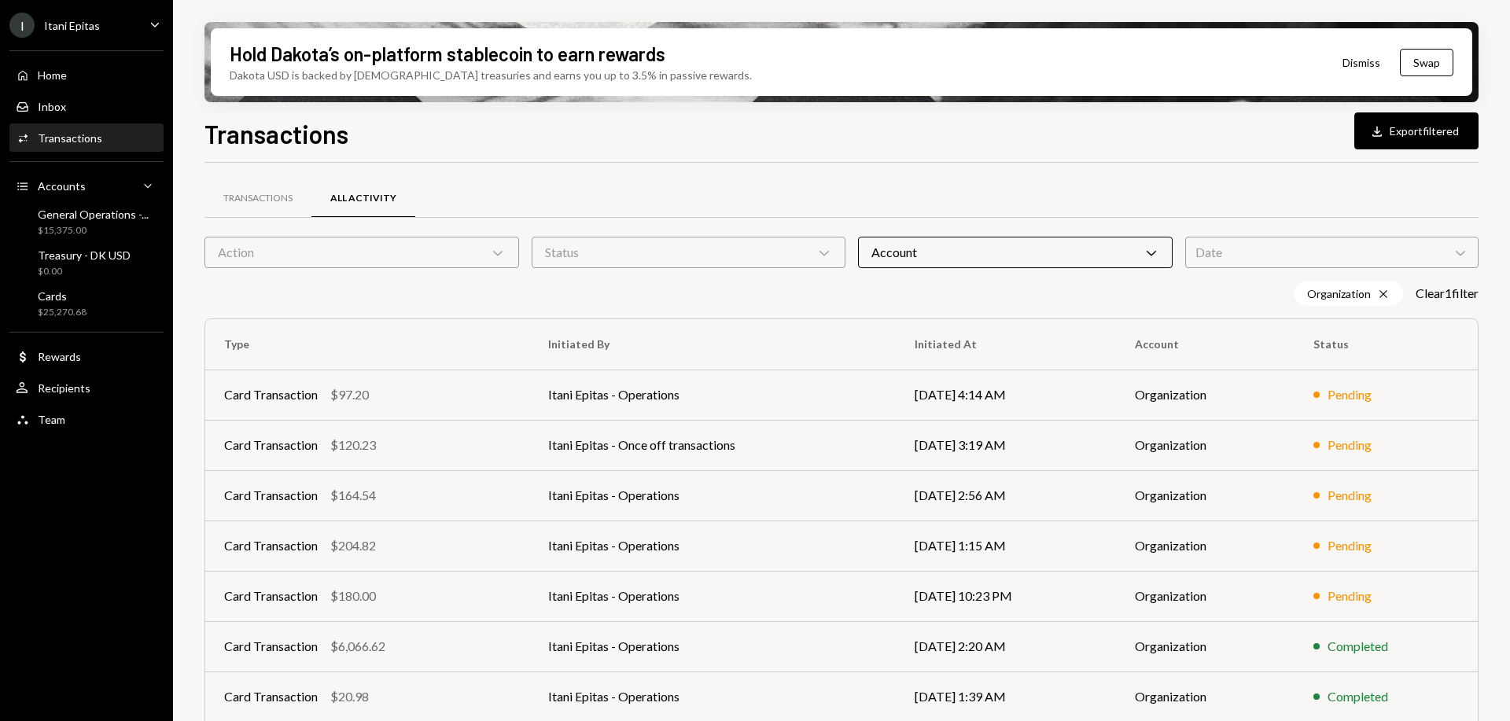
click at [53, 77] on div "Home" at bounding box center [52, 74] width 29 height 13
